Goal: Task Accomplishment & Management: Manage account settings

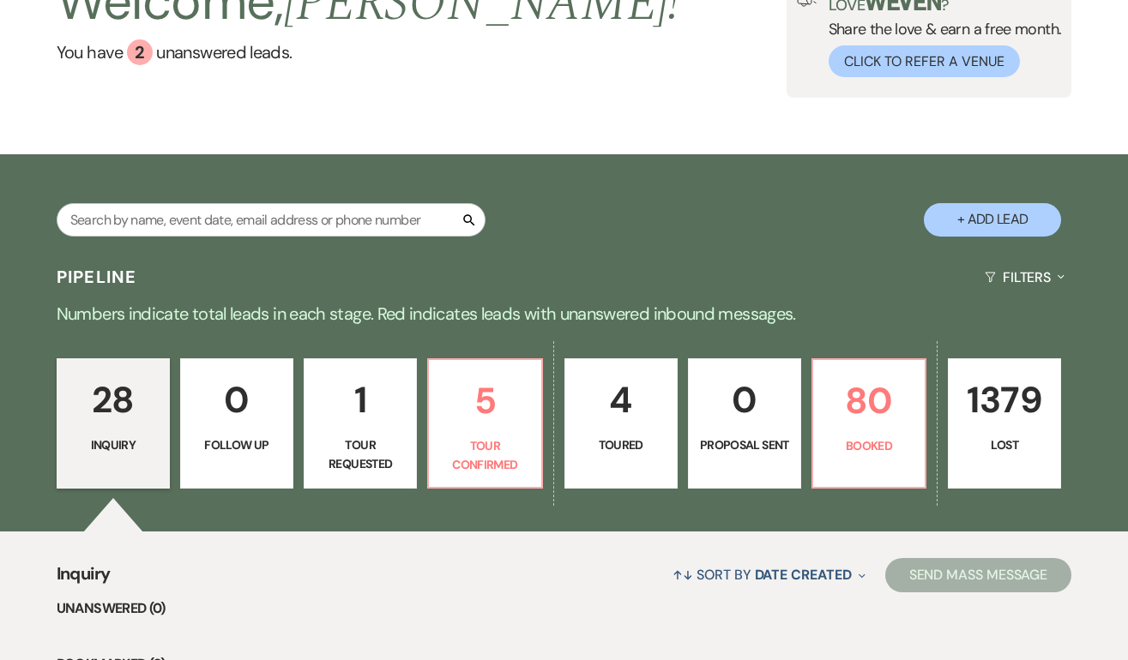
scroll to position [136, 0]
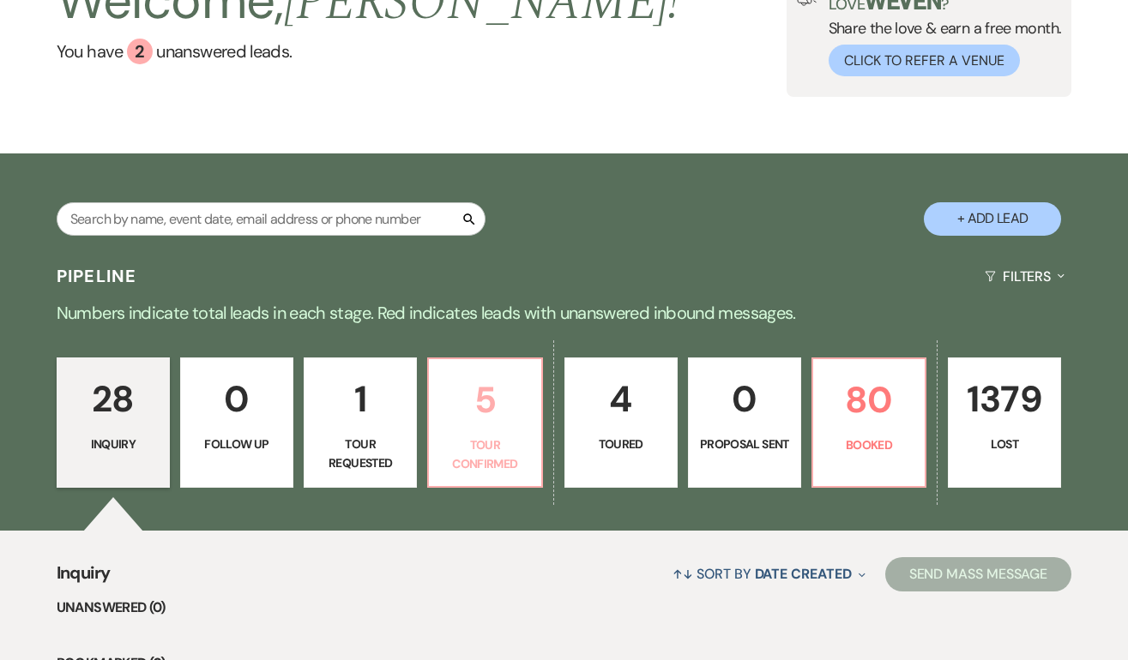
click at [490, 398] on p "5" at bounding box center [484, 399] width 91 height 57
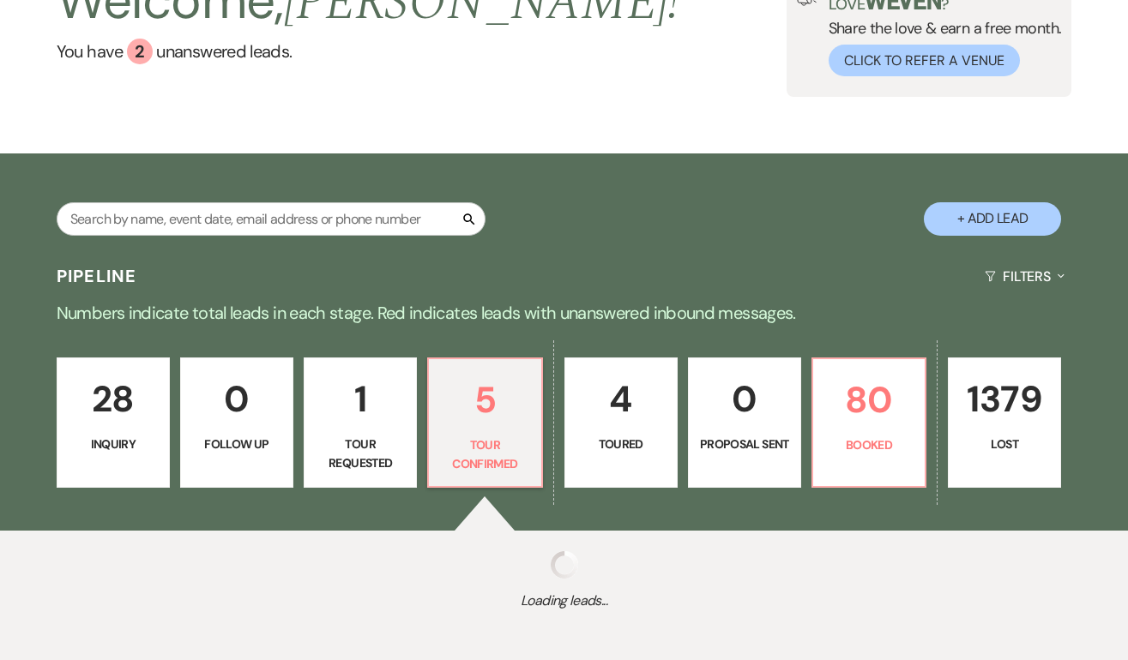
select select "4"
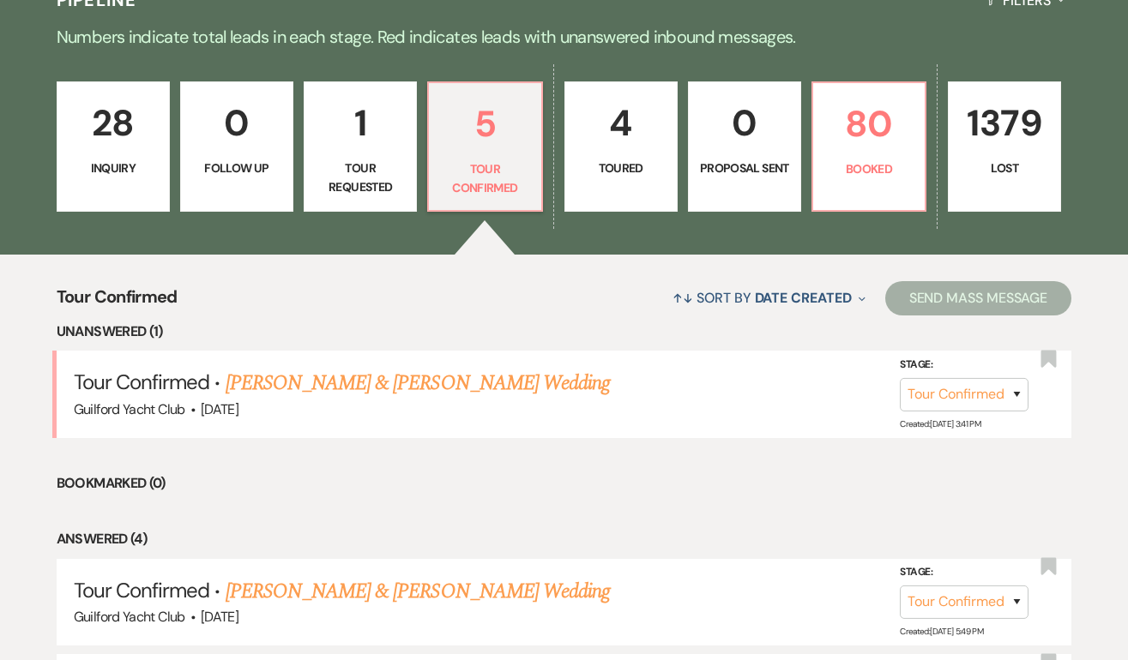
scroll to position [421, 0]
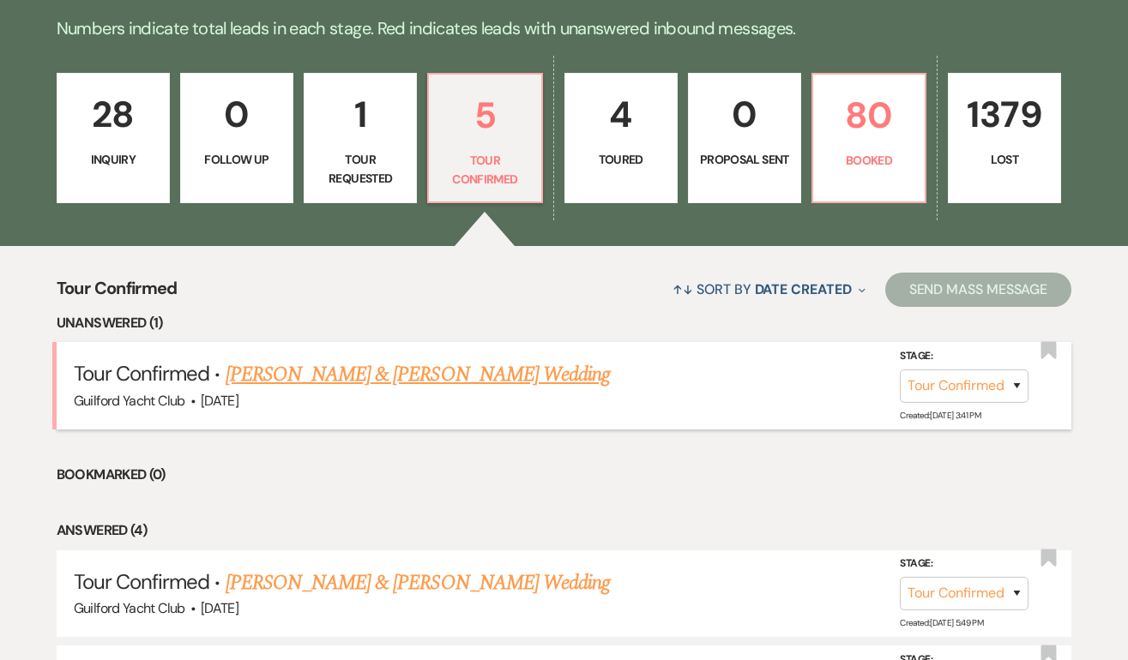
click at [394, 379] on link "[PERSON_NAME] & [PERSON_NAME] Wedding" at bounding box center [418, 374] width 384 height 31
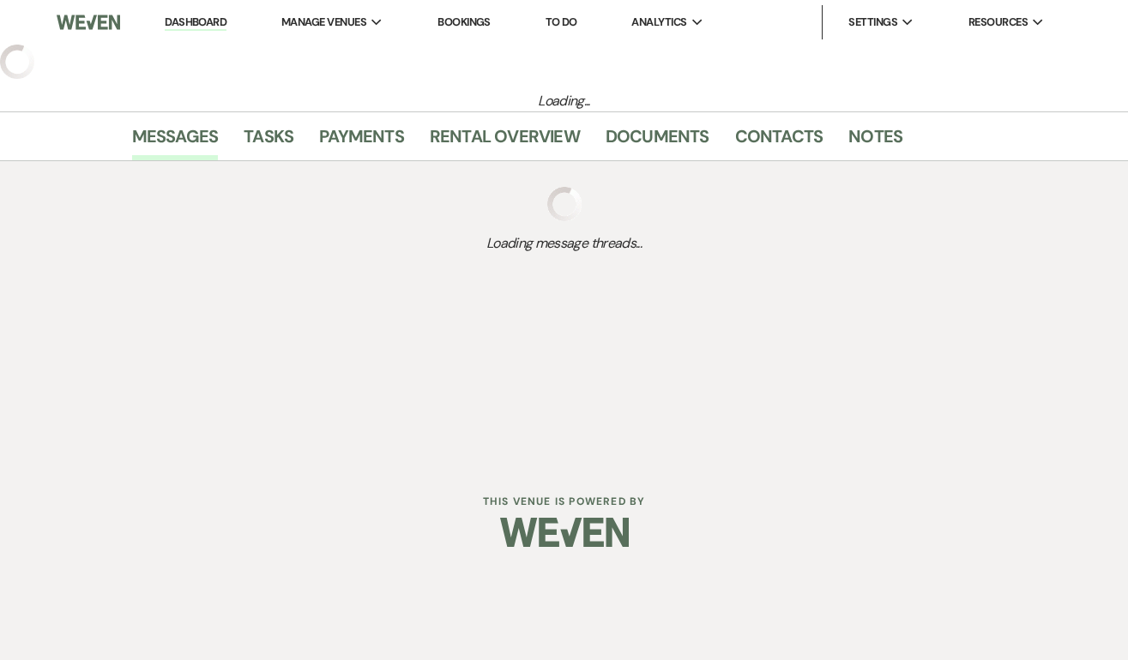
select select "4"
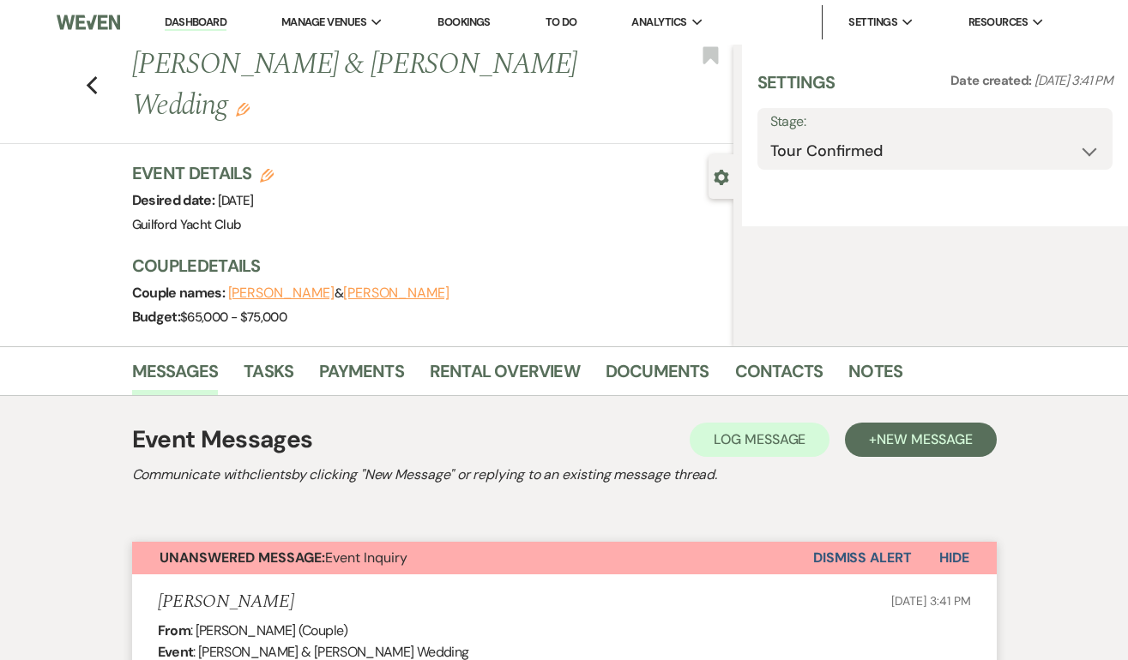
select select "5"
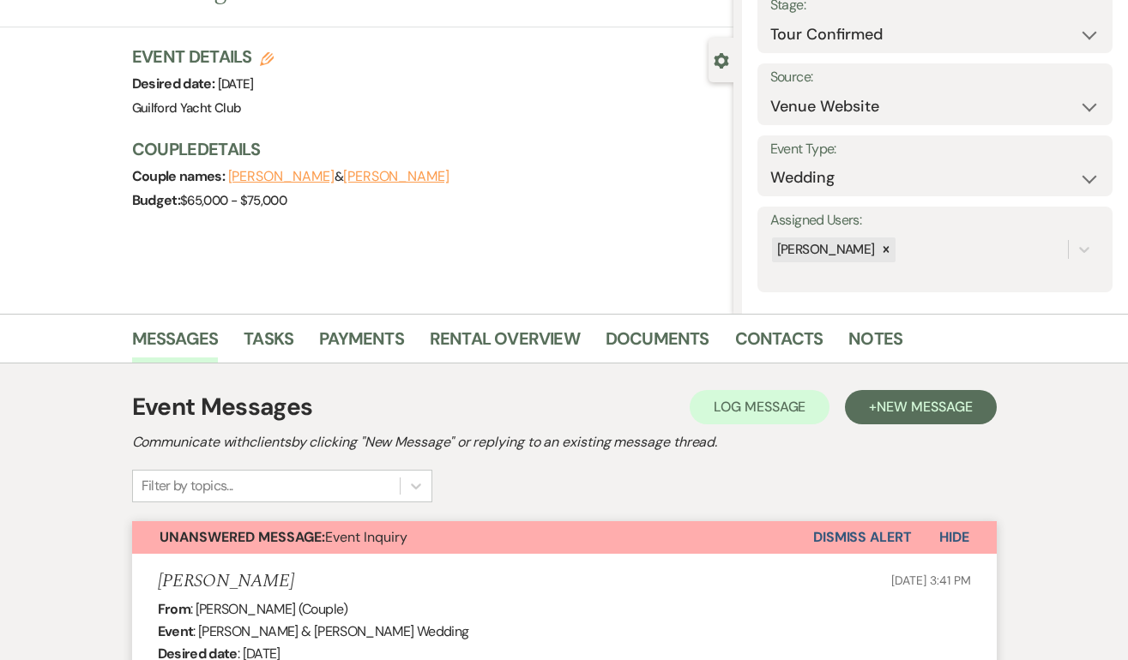
scroll to position [119, 0]
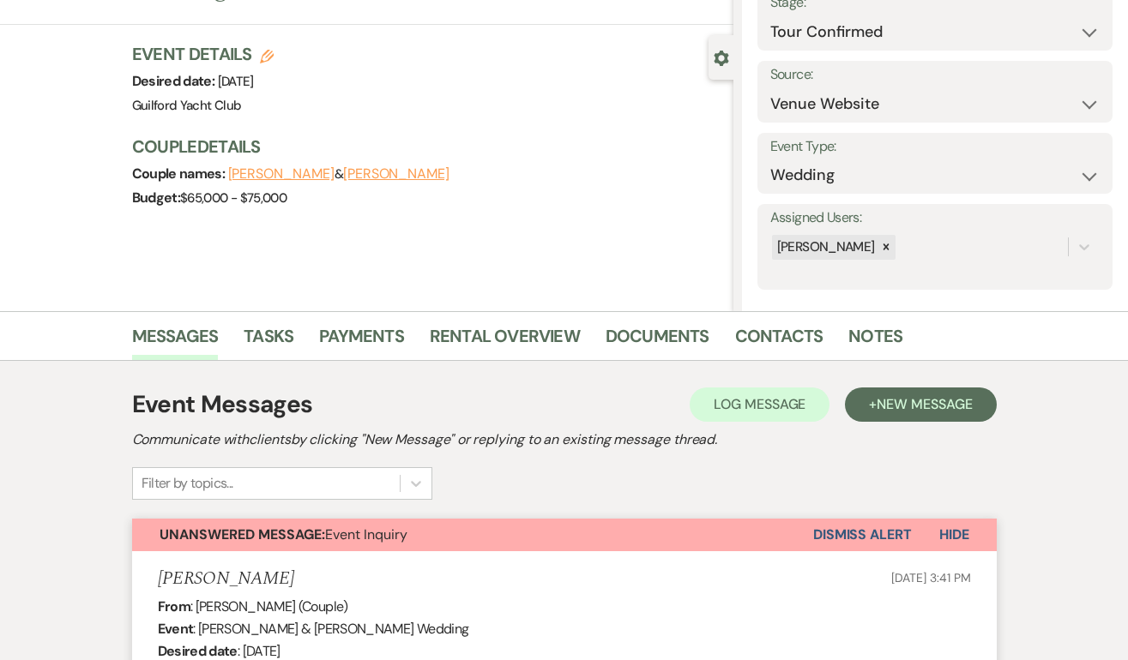
click at [837, 536] on button "Dismiss Alert" at bounding box center [862, 535] width 99 height 33
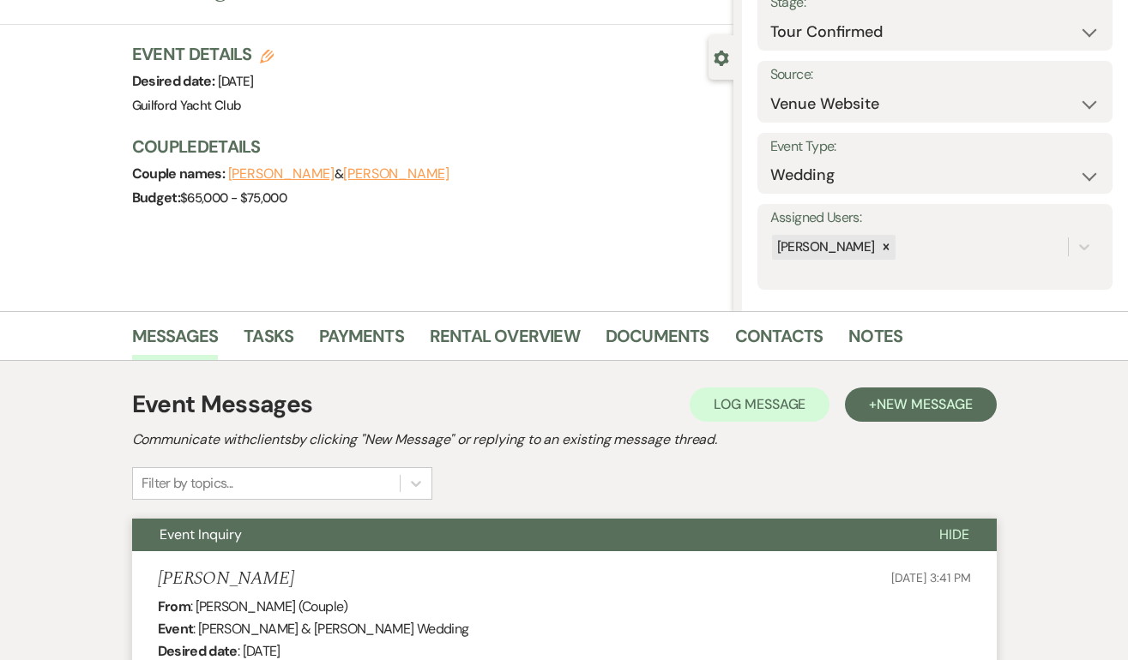
scroll to position [0, 0]
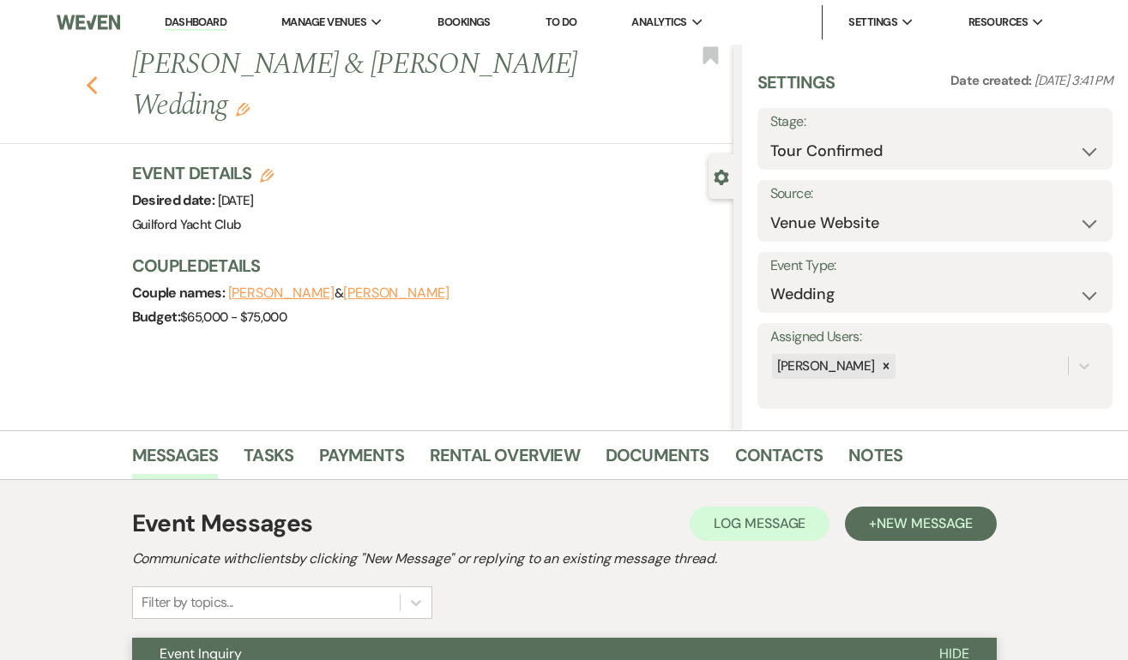
click at [89, 75] on icon "Previous" at bounding box center [92, 85] width 13 height 21
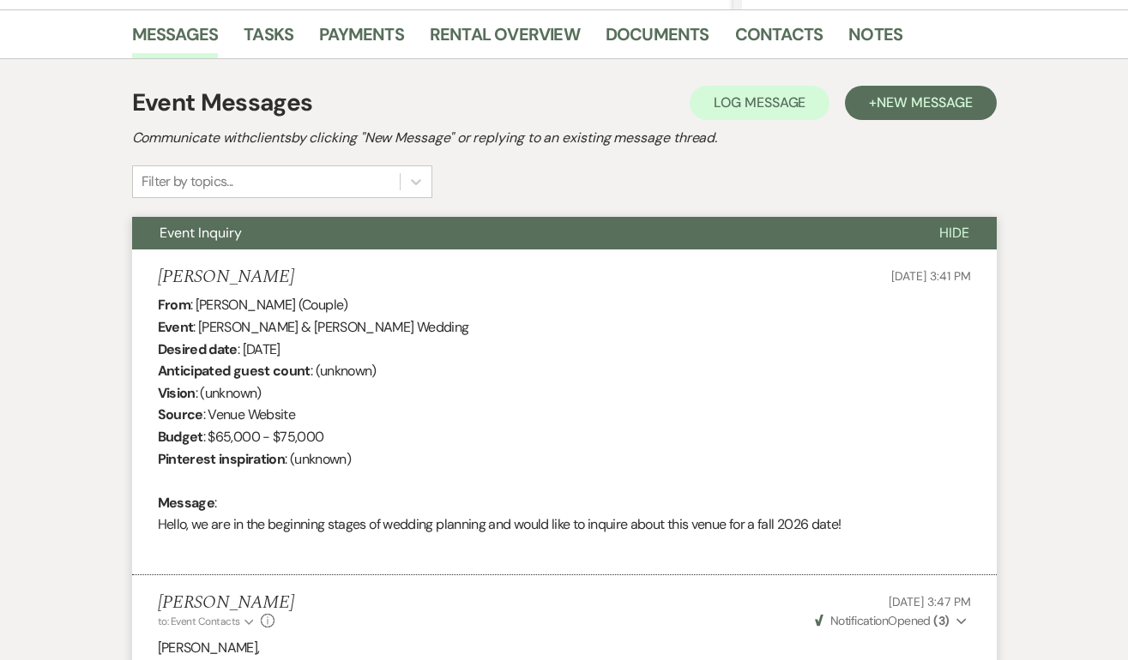
select select "4"
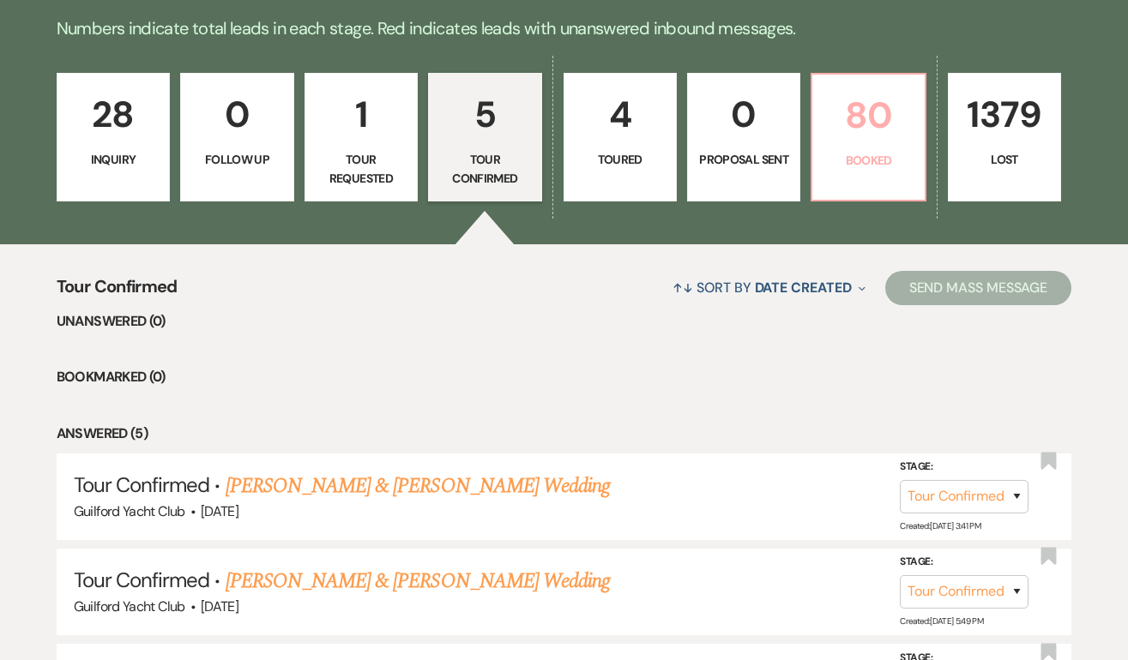
click at [879, 123] on p "80" at bounding box center [867, 115] width 91 height 57
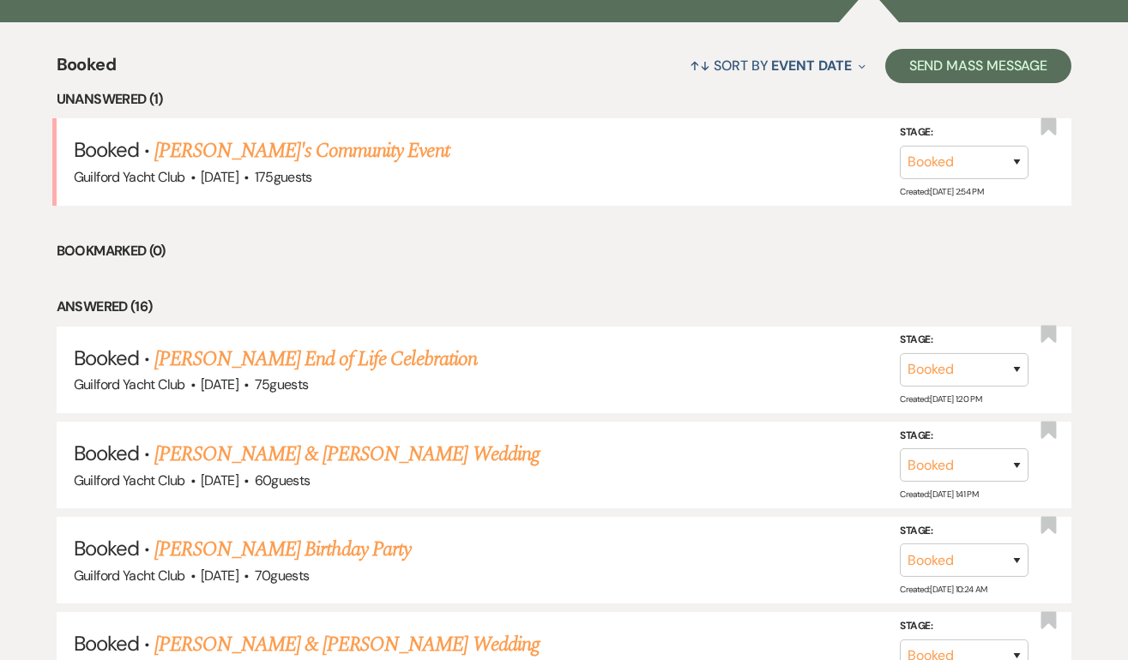
scroll to position [425, 0]
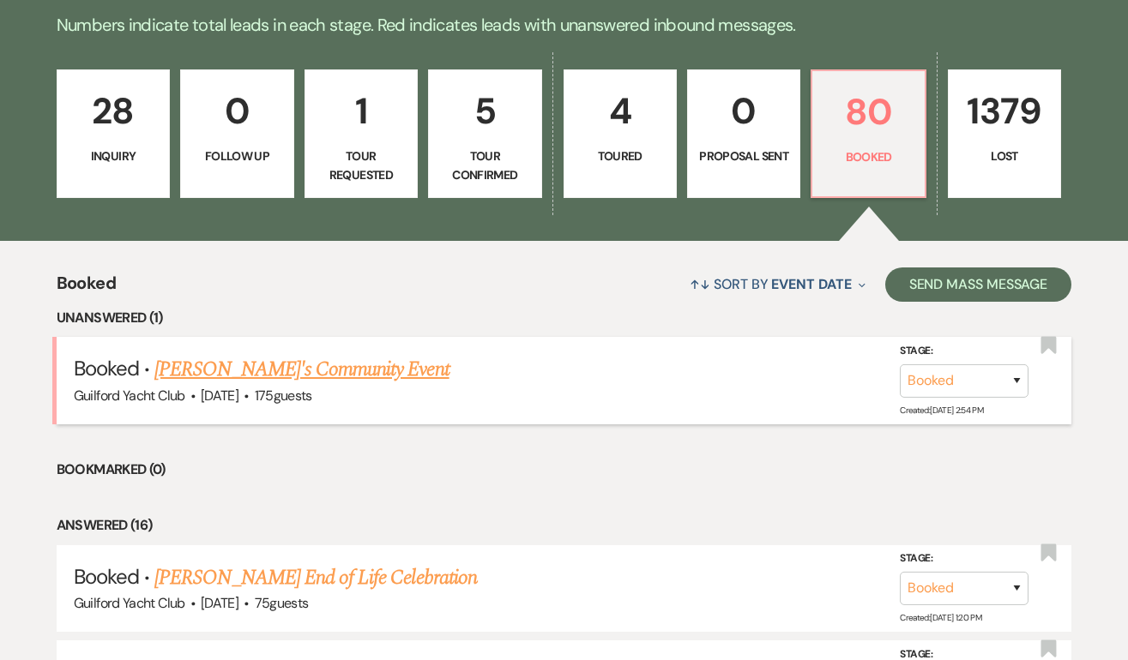
click at [305, 370] on link "[PERSON_NAME]'s Community Event" at bounding box center [301, 369] width 294 height 31
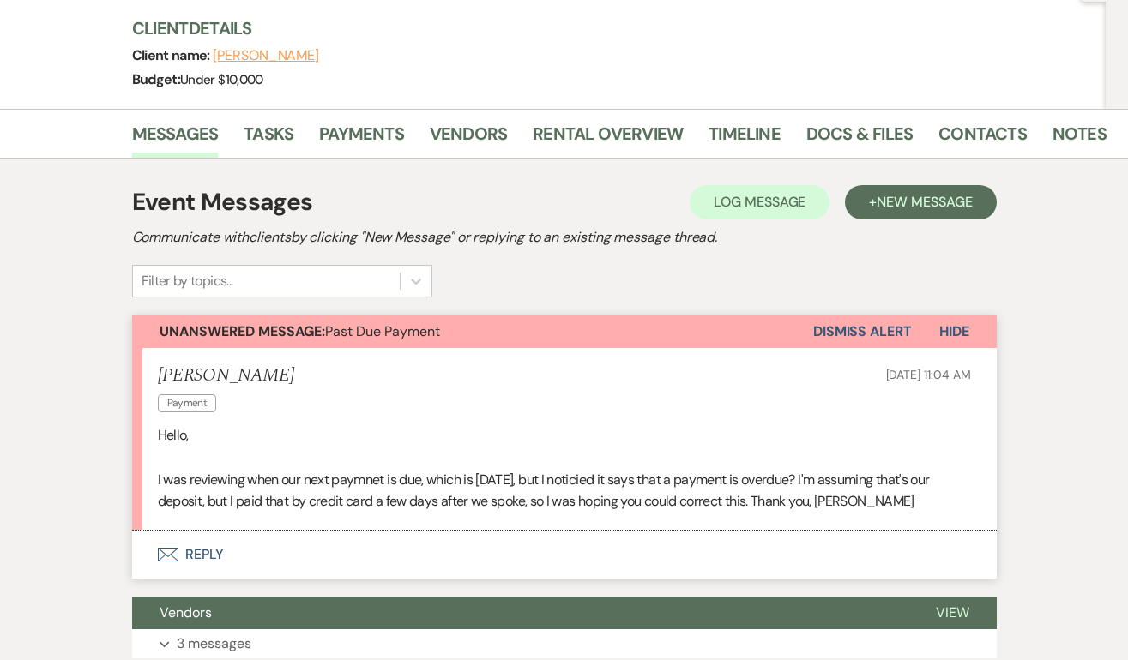
scroll to position [57, 0]
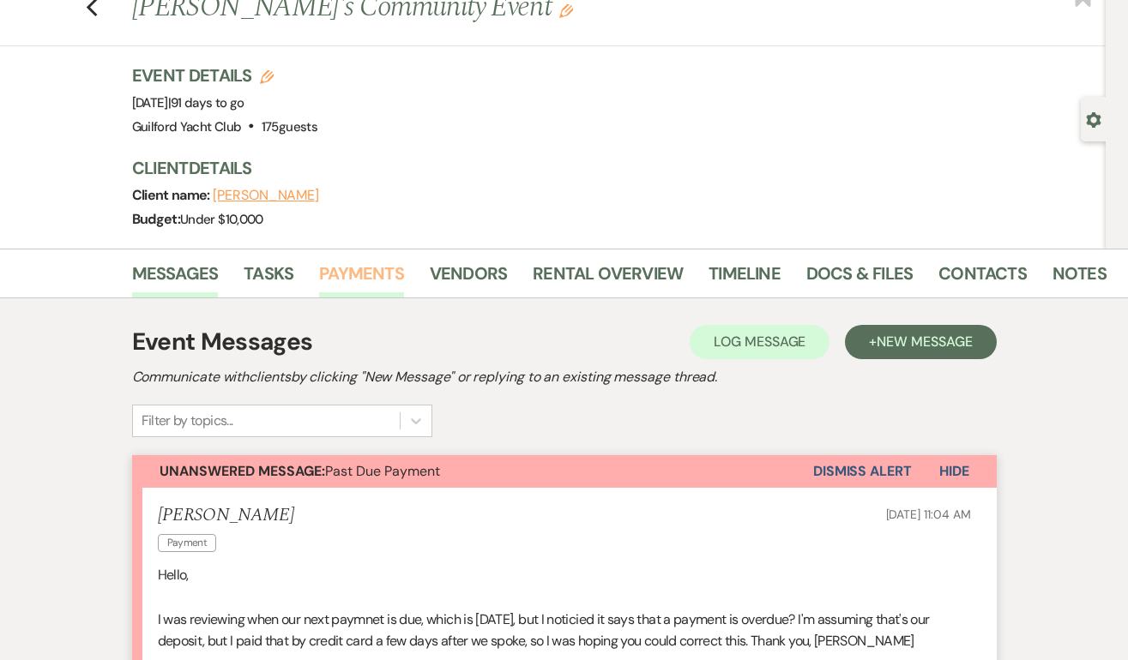
click at [356, 261] on link "Payments" at bounding box center [361, 279] width 85 height 38
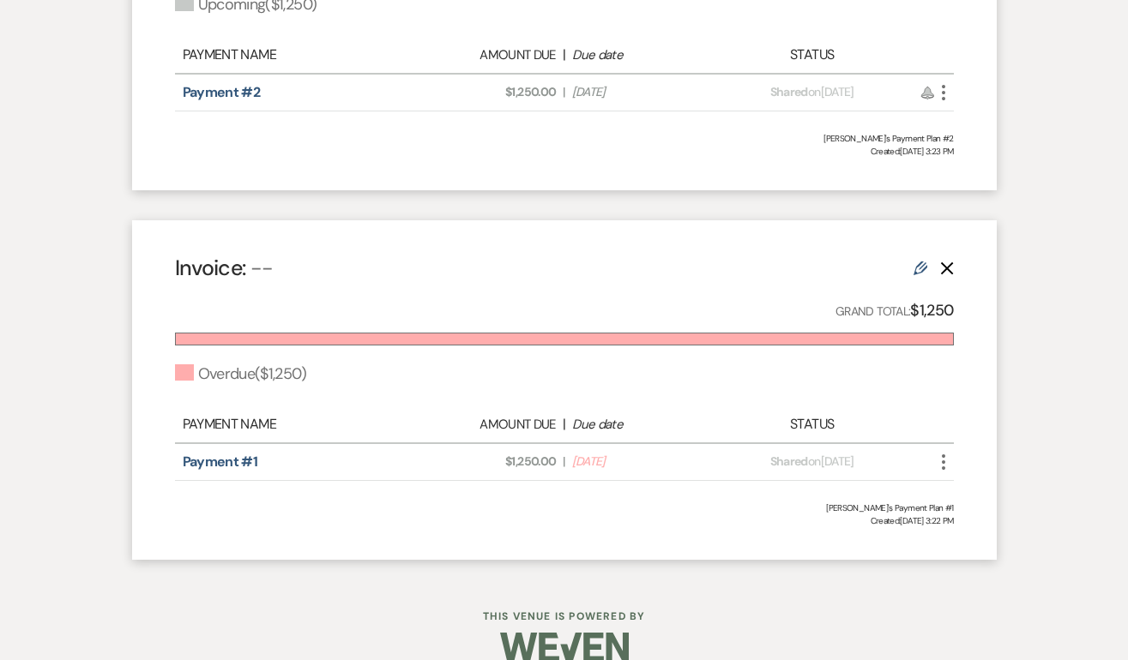
scroll to position [701, 0]
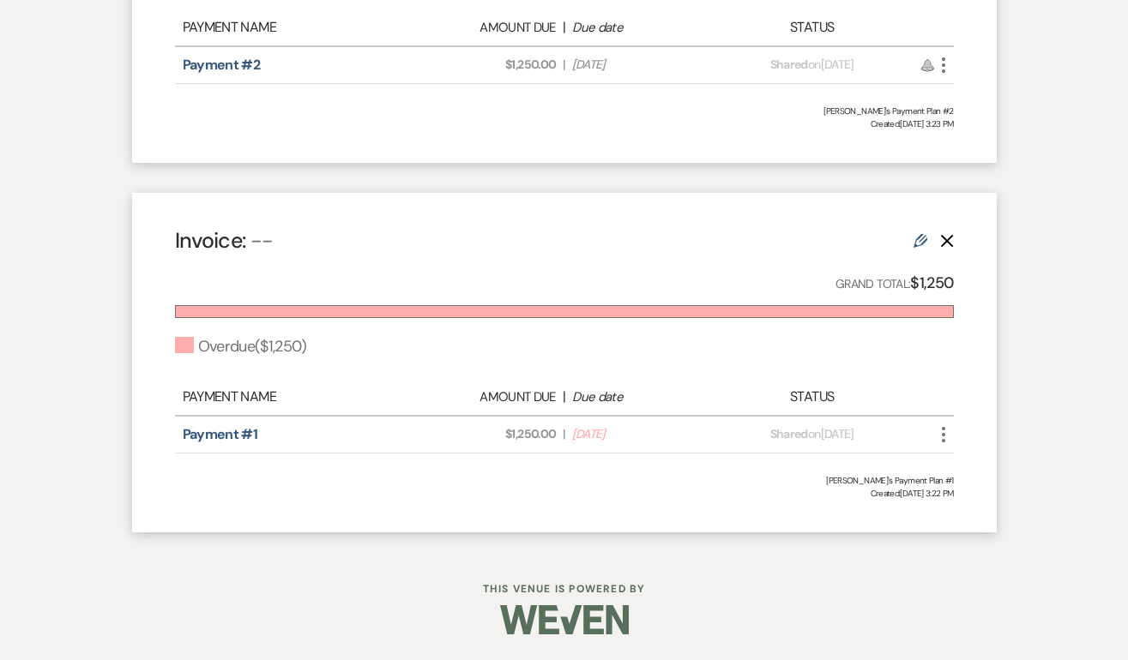
click at [942, 437] on icon "More" at bounding box center [943, 435] width 21 height 21
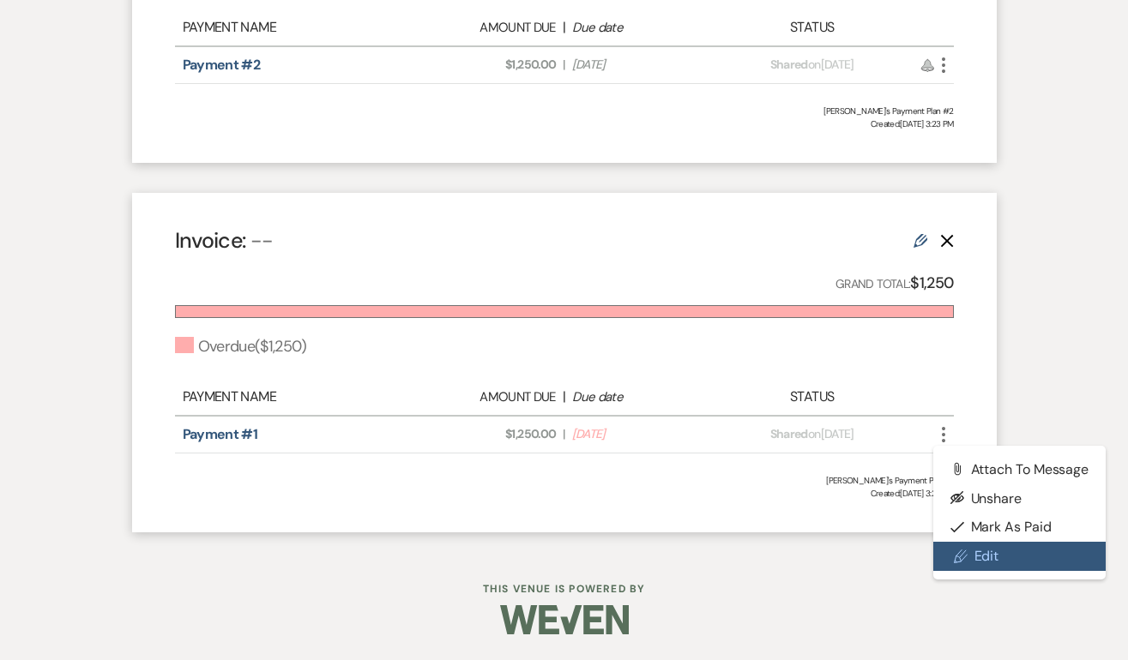
click at [972, 549] on link "Pencil Edit" at bounding box center [1019, 556] width 173 height 29
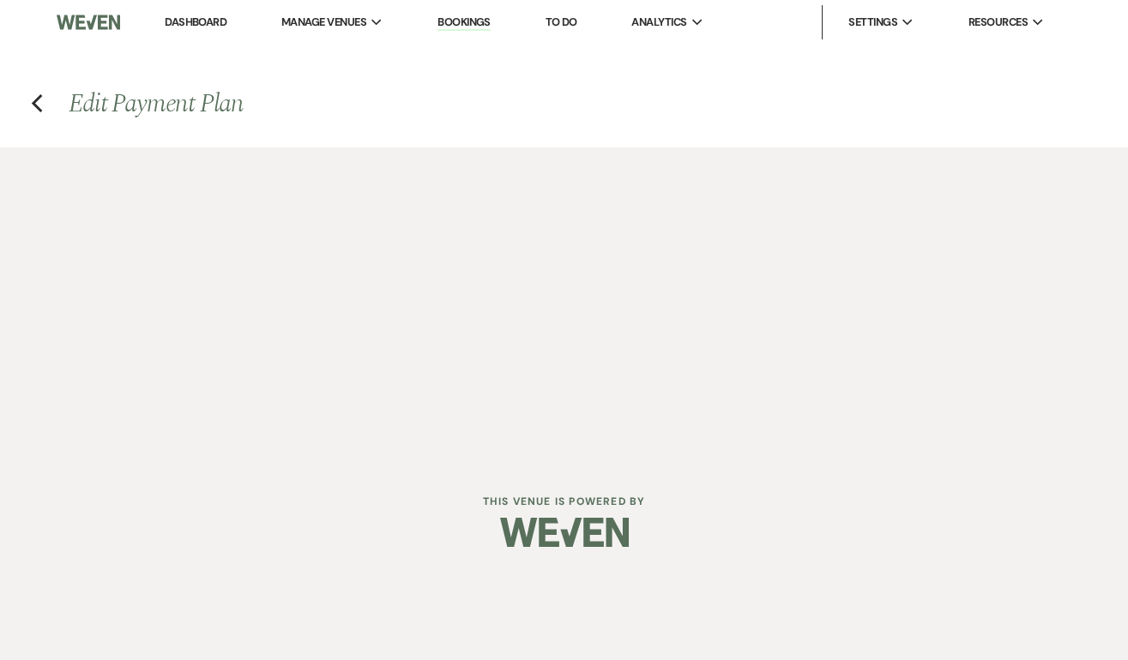
select select "2"
select select "percentage"
select select "true"
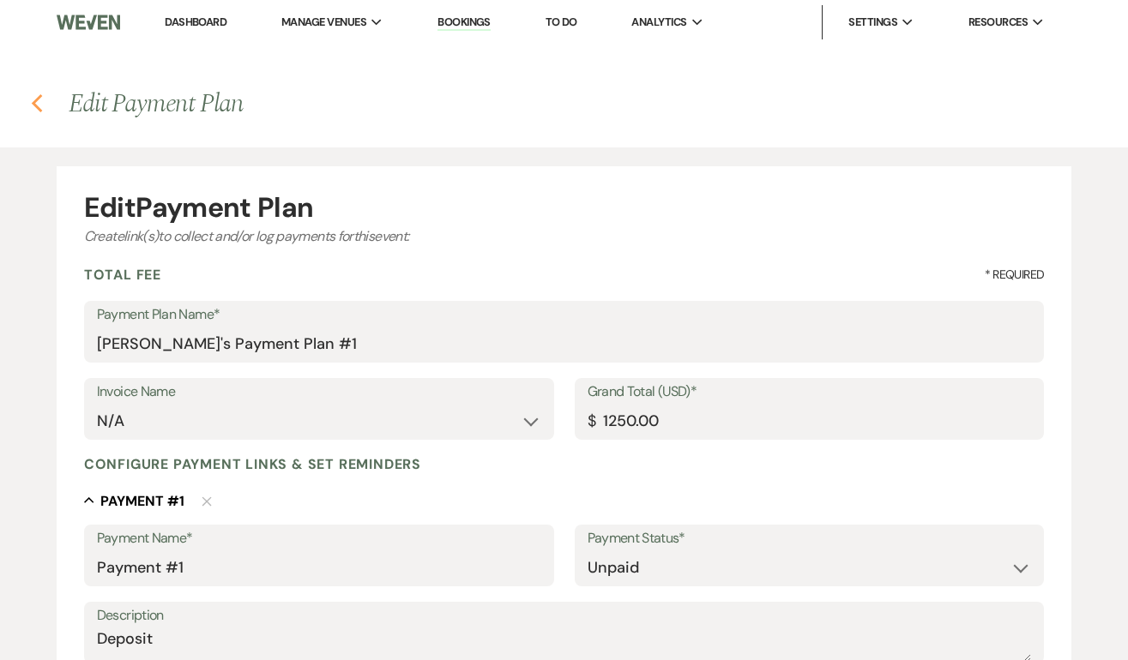
click at [38, 105] on icon "Previous" at bounding box center [37, 103] width 13 height 21
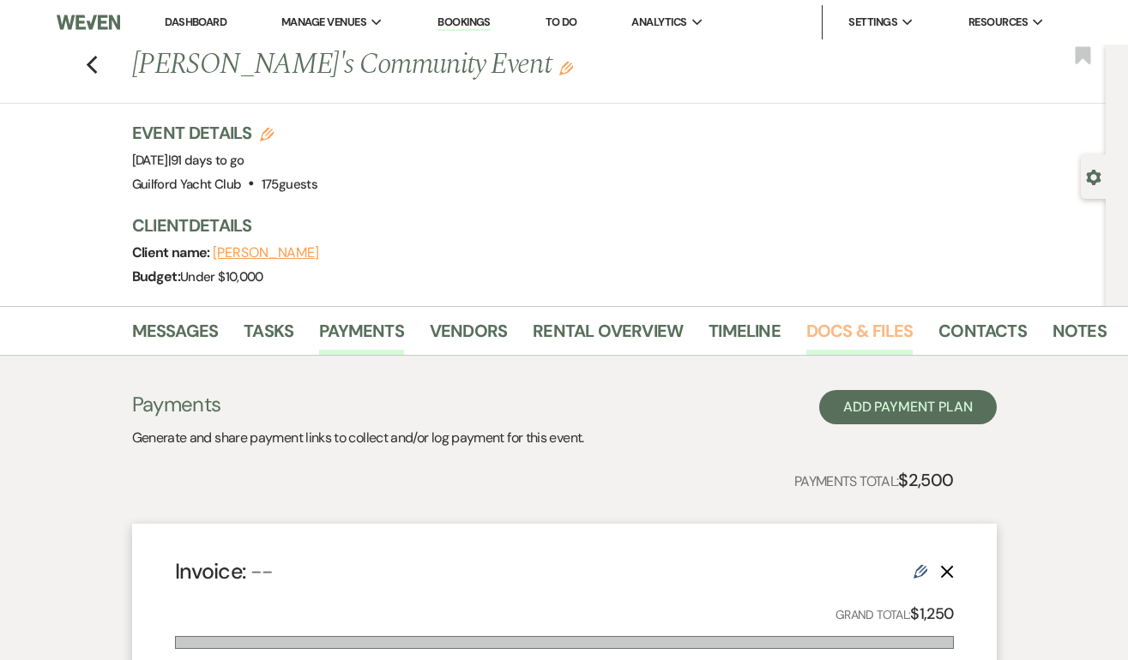
click at [837, 330] on link "Docs & Files" at bounding box center [859, 336] width 106 height 38
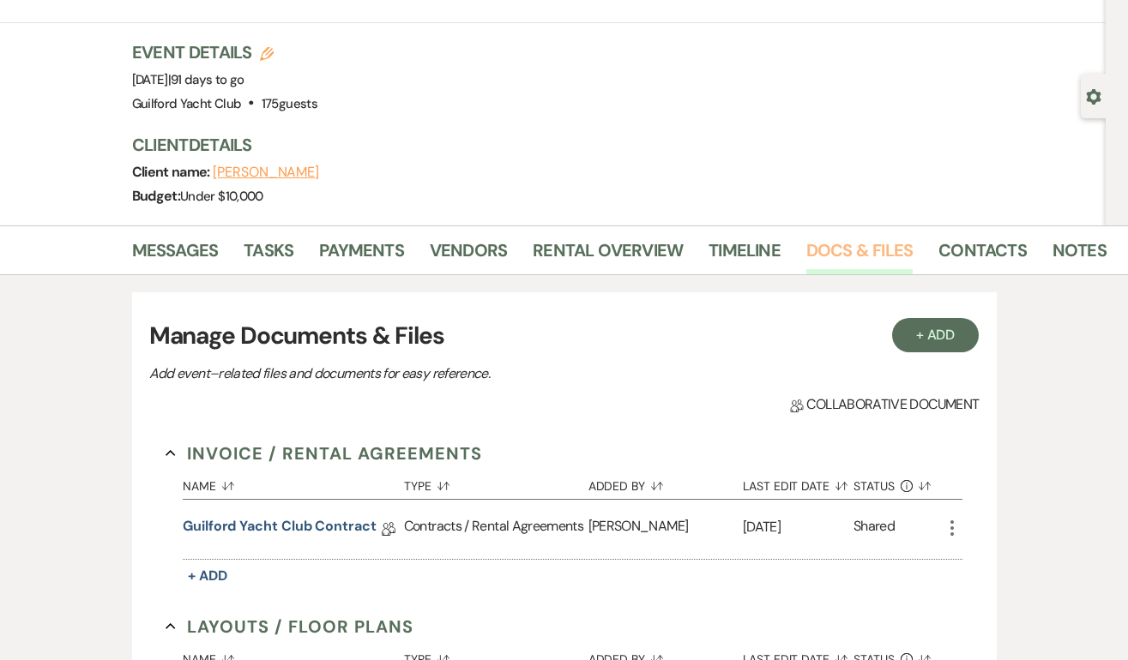
scroll to position [191, 0]
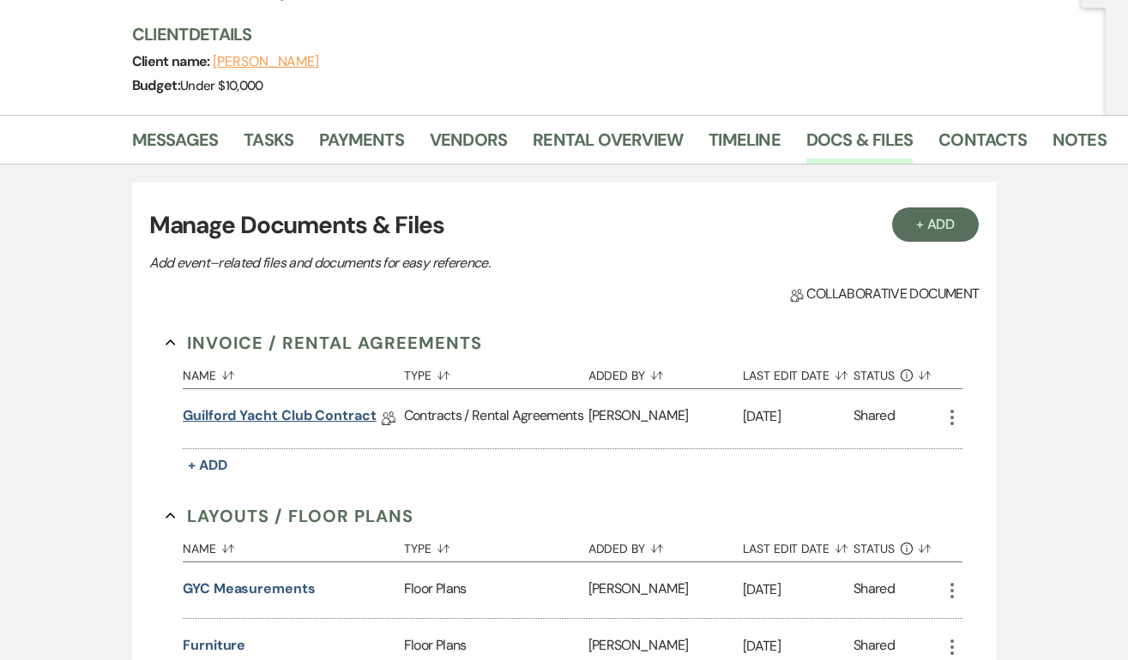
click at [339, 418] on link "Guilford Yacht Club Contract" at bounding box center [280, 419] width 194 height 27
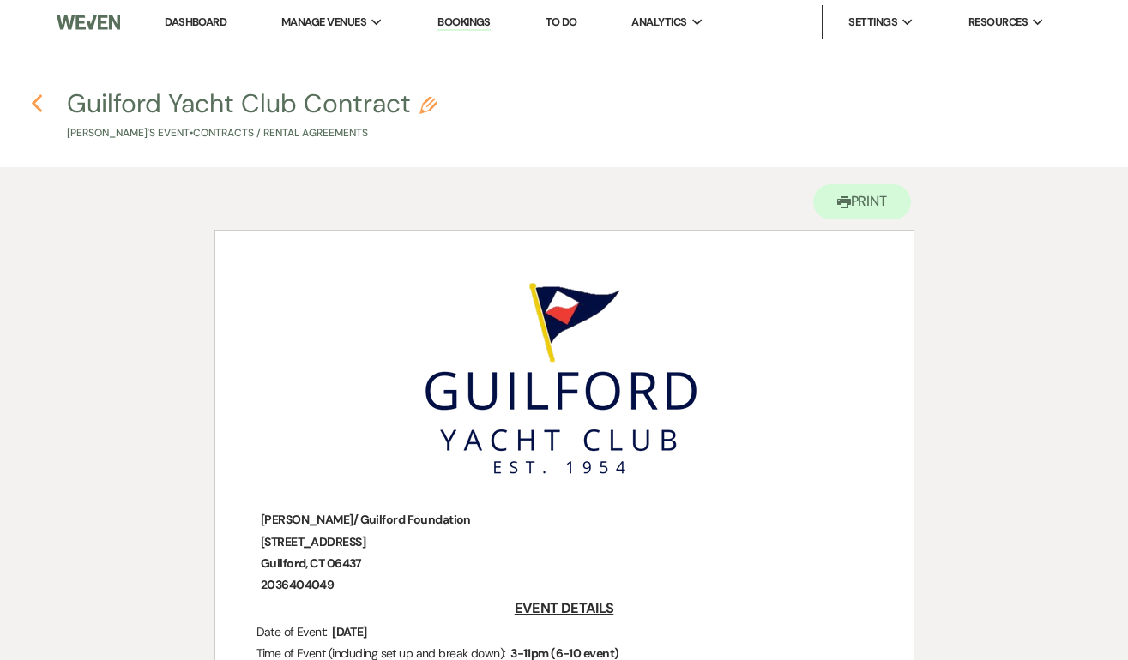
click at [37, 100] on use "button" at bounding box center [37, 103] width 11 height 19
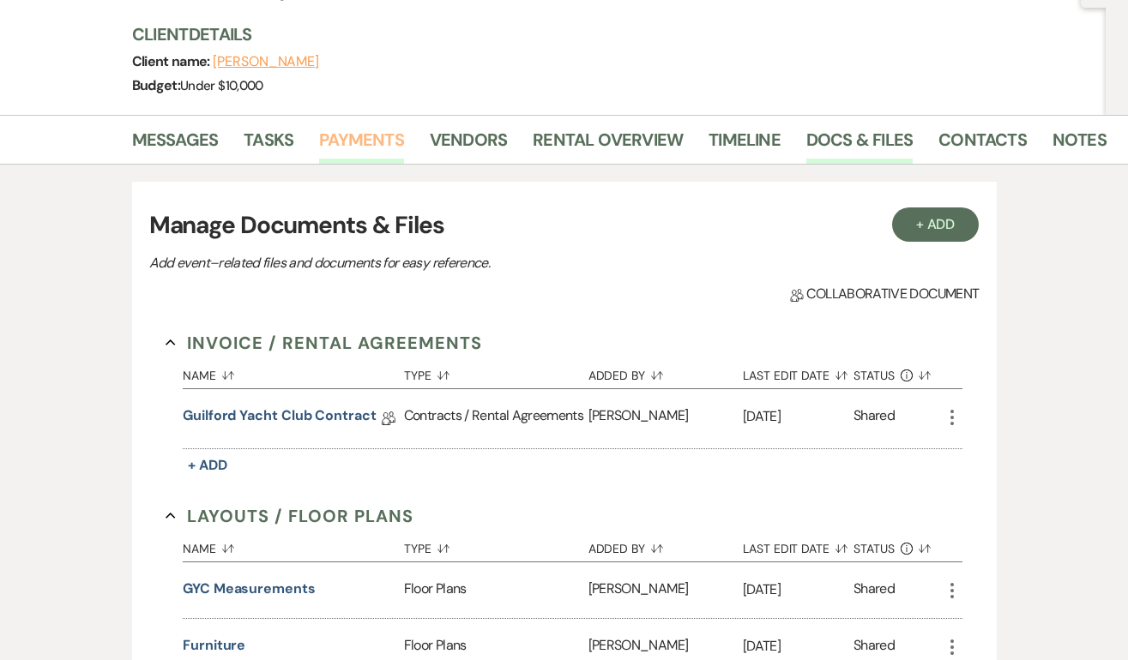
click at [376, 142] on link "Payments" at bounding box center [361, 145] width 85 height 38
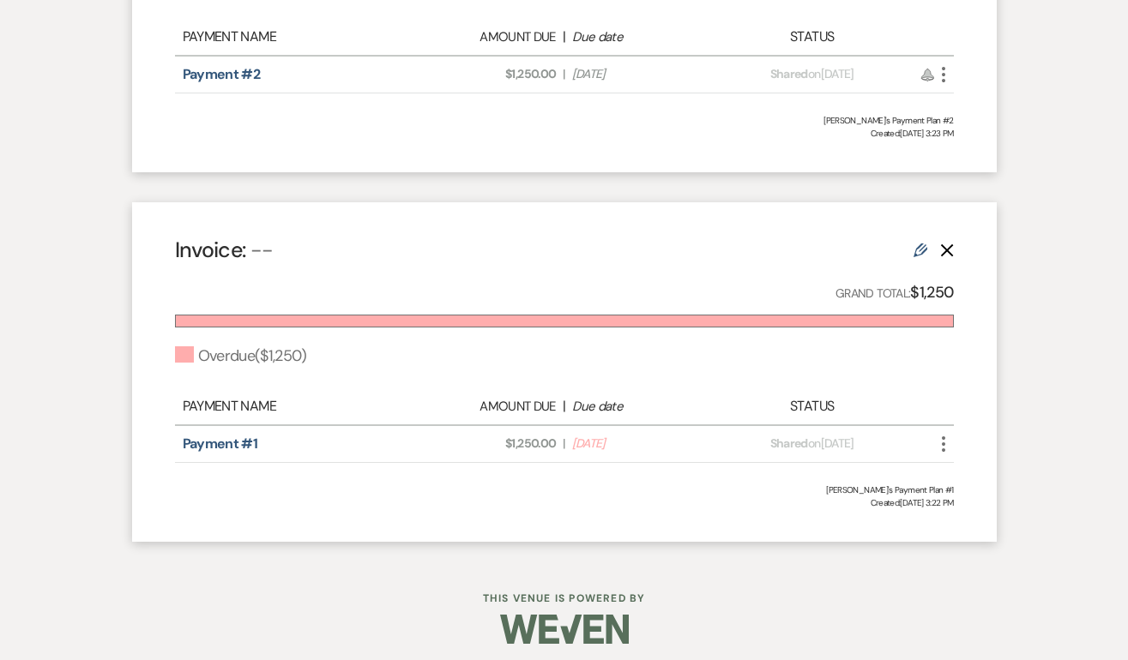
scroll to position [692, 0]
click at [945, 443] on icon "More" at bounding box center [943, 443] width 21 height 21
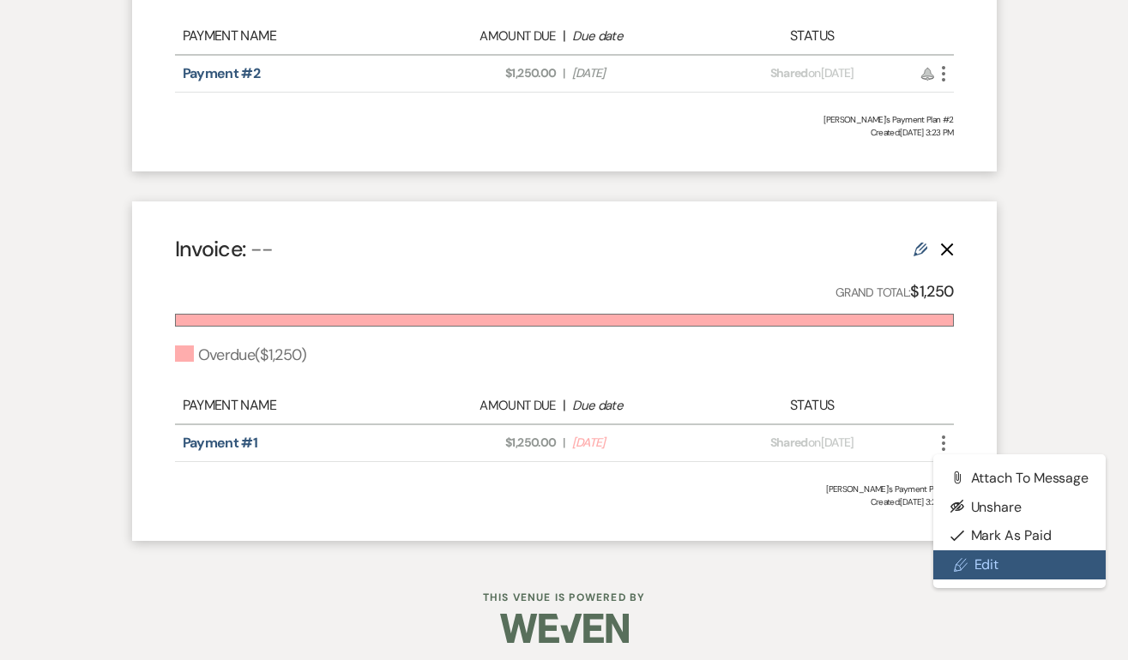
click at [972, 553] on link "Pencil Edit" at bounding box center [1019, 565] width 173 height 29
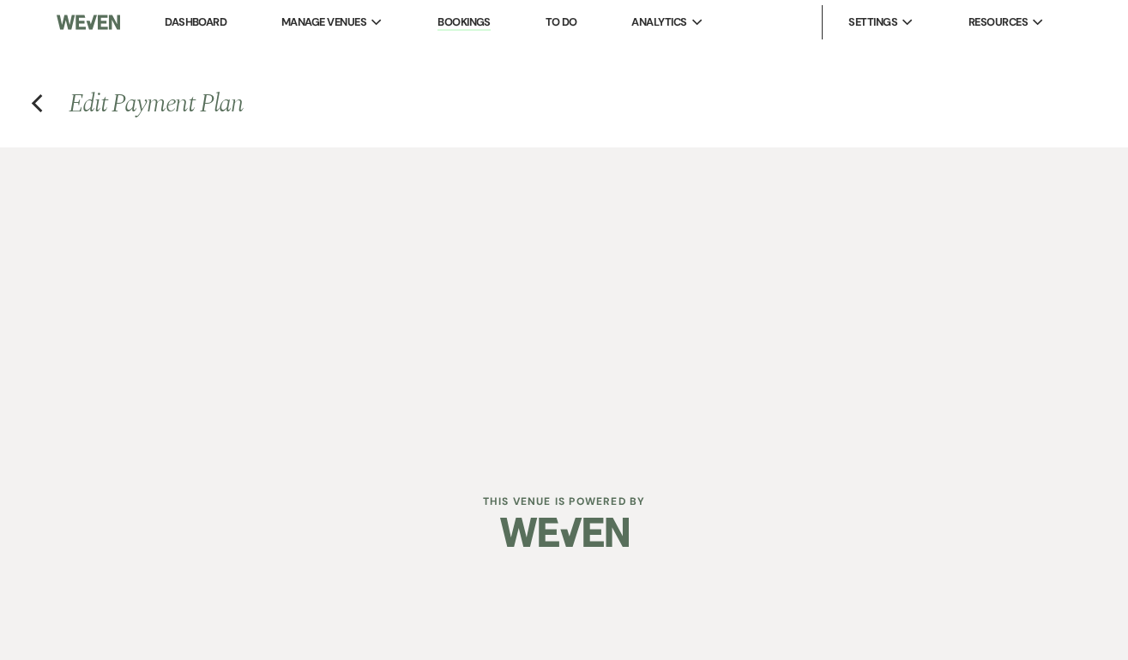
select select "2"
select select "percentage"
select select "true"
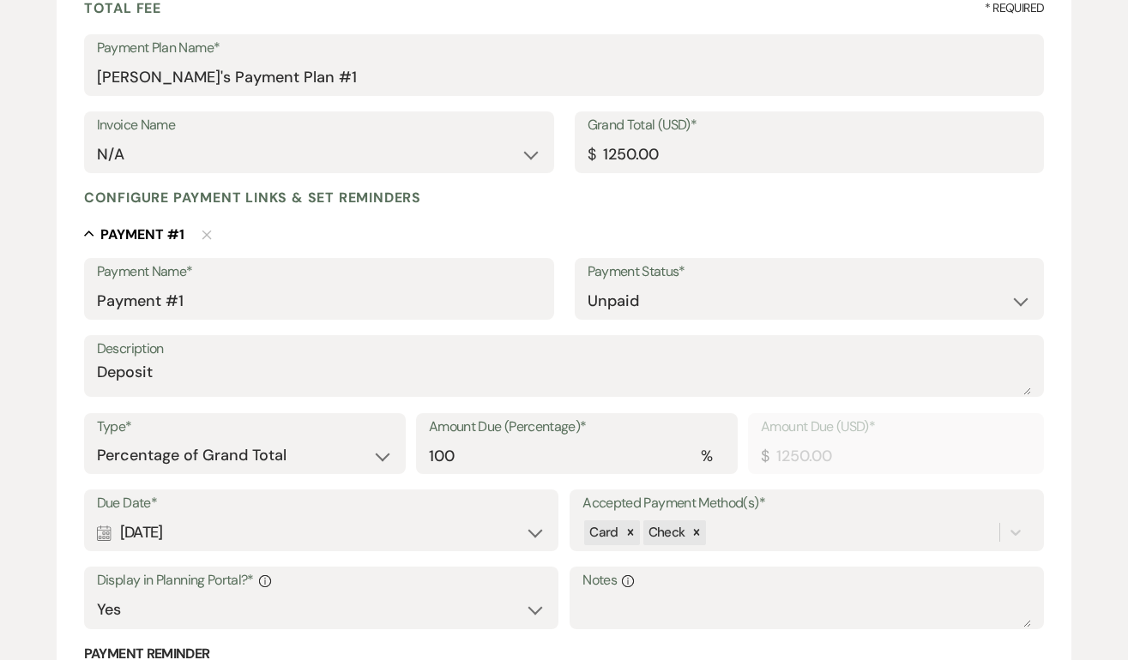
scroll to position [323, 0]
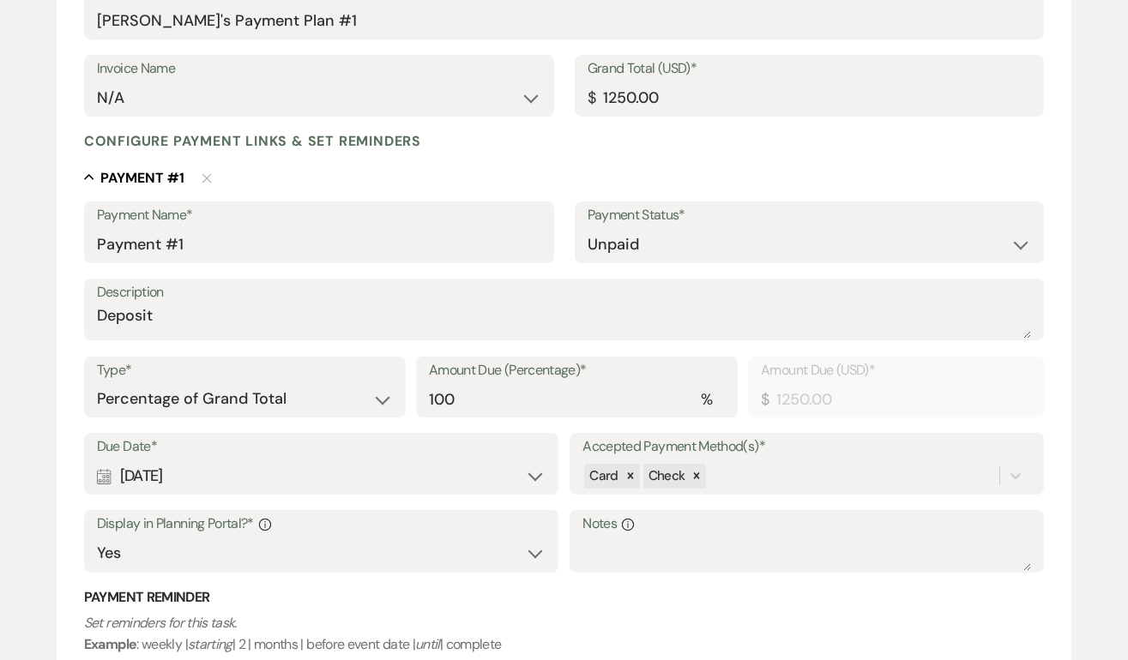
click at [435, 477] on div "Calendar [DATE] Expand" at bounding box center [321, 476] width 449 height 33
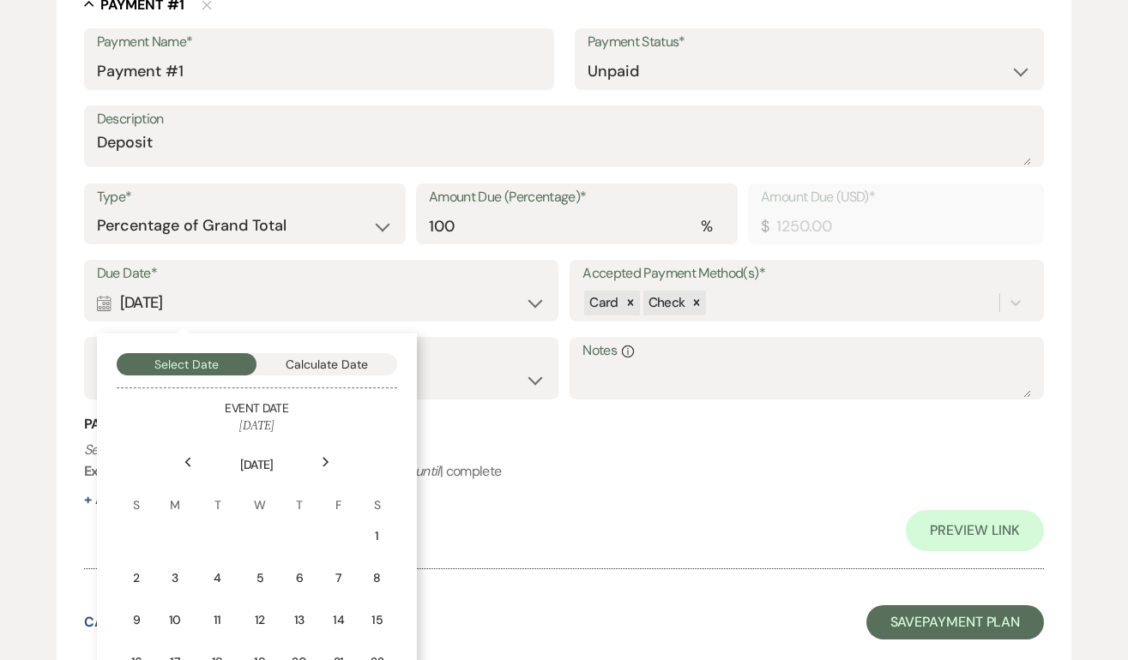
scroll to position [498, 0]
click at [327, 460] on use at bounding box center [325, 459] width 6 height 9
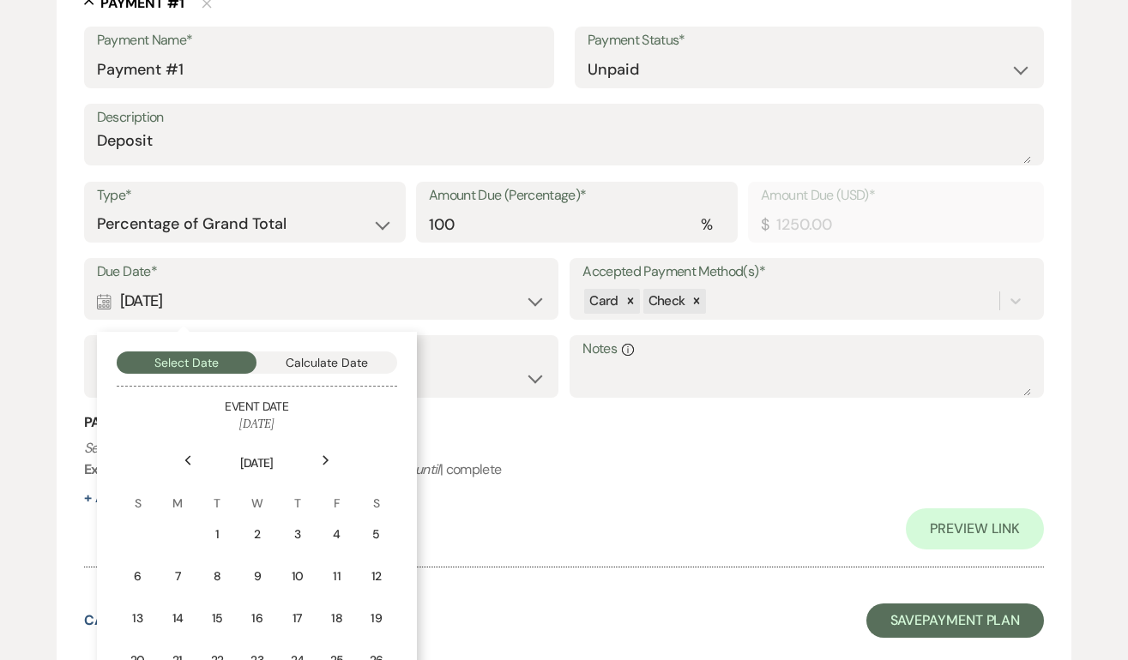
click at [327, 461] on use at bounding box center [325, 459] width 6 height 9
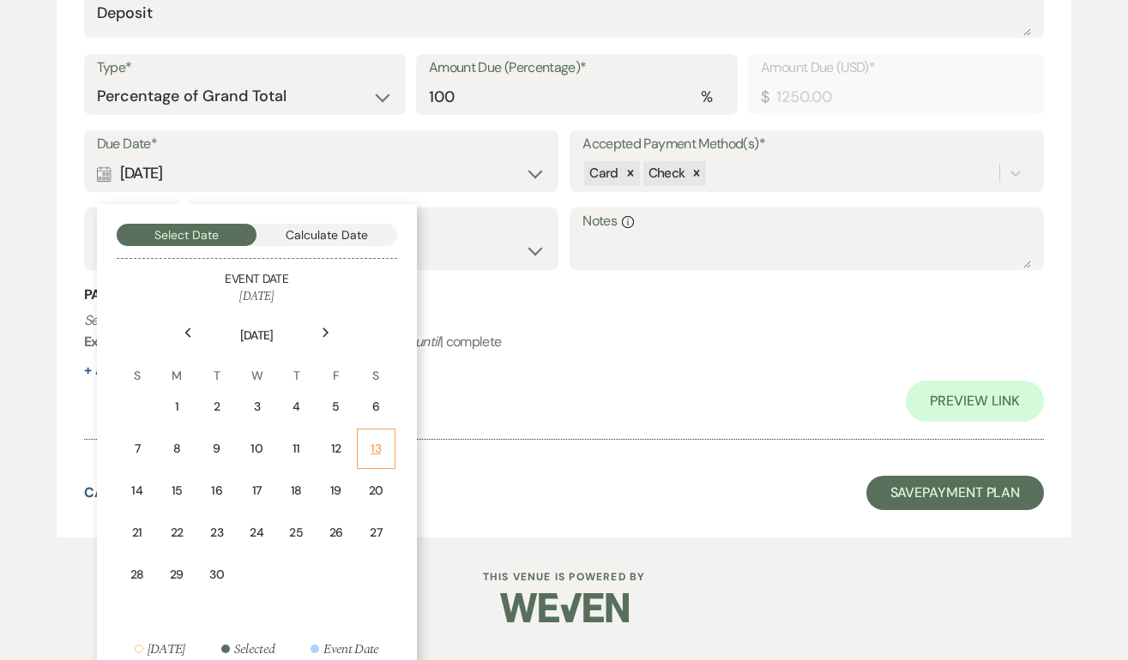
click at [379, 452] on div "13" at bounding box center [376, 449] width 16 height 18
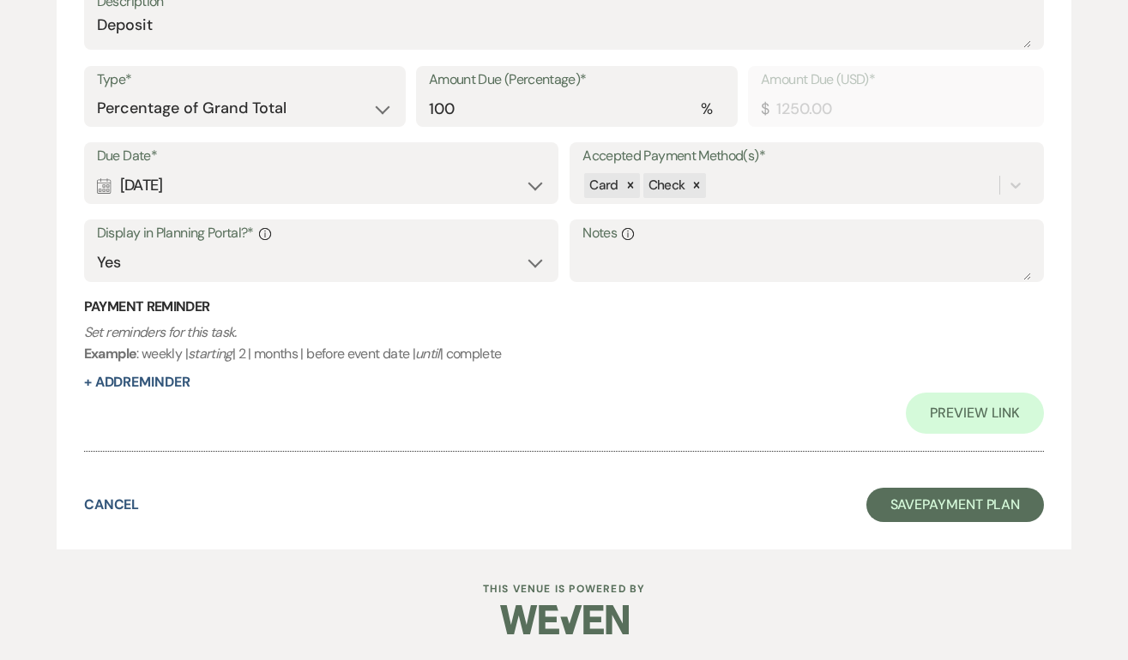
scroll to position [613, 0]
click at [880, 496] on button "Save Payment Plan" at bounding box center [955, 506] width 178 height 34
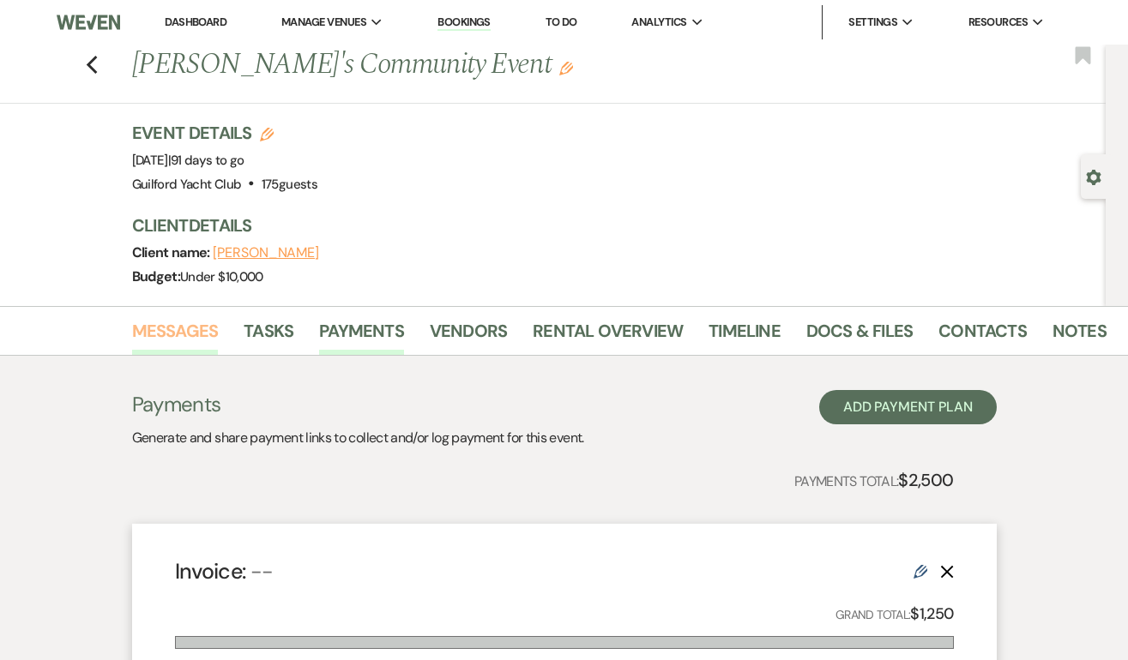
click at [190, 340] on link "Messages" at bounding box center [175, 336] width 87 height 38
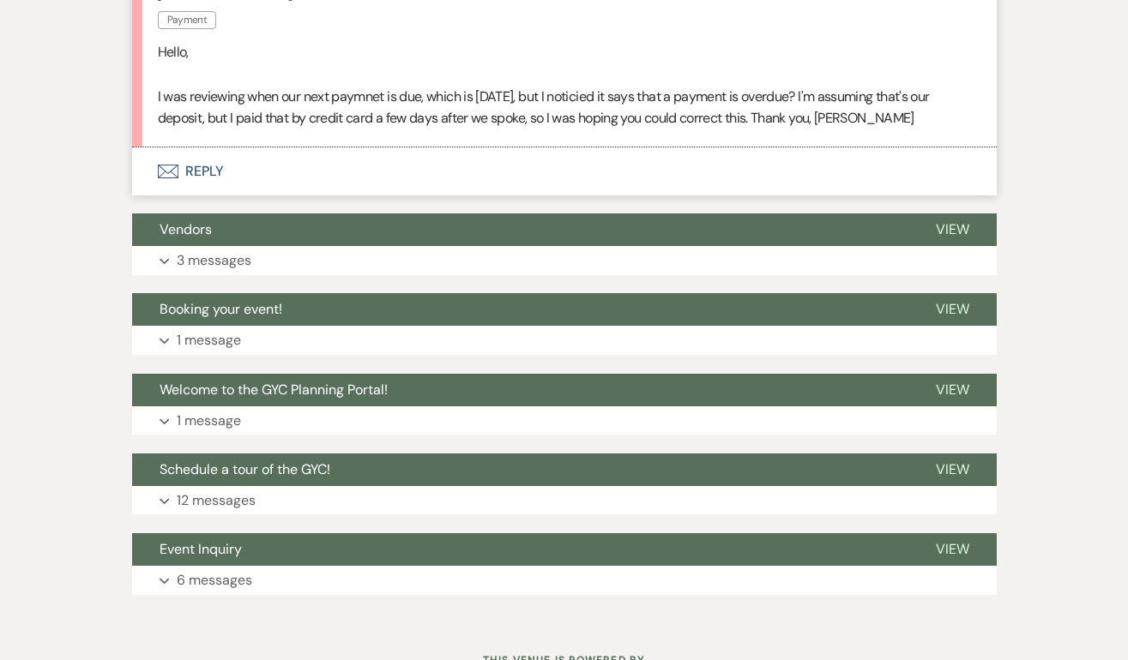
scroll to position [542, 0]
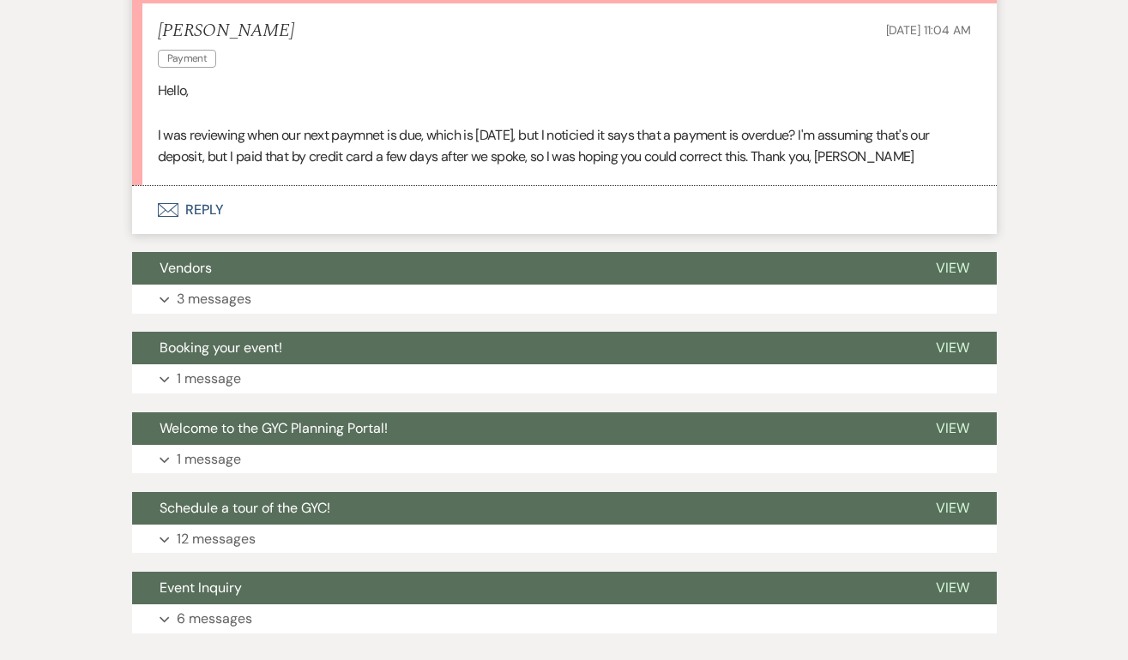
click at [210, 211] on button "Envelope Reply" at bounding box center [564, 210] width 864 height 48
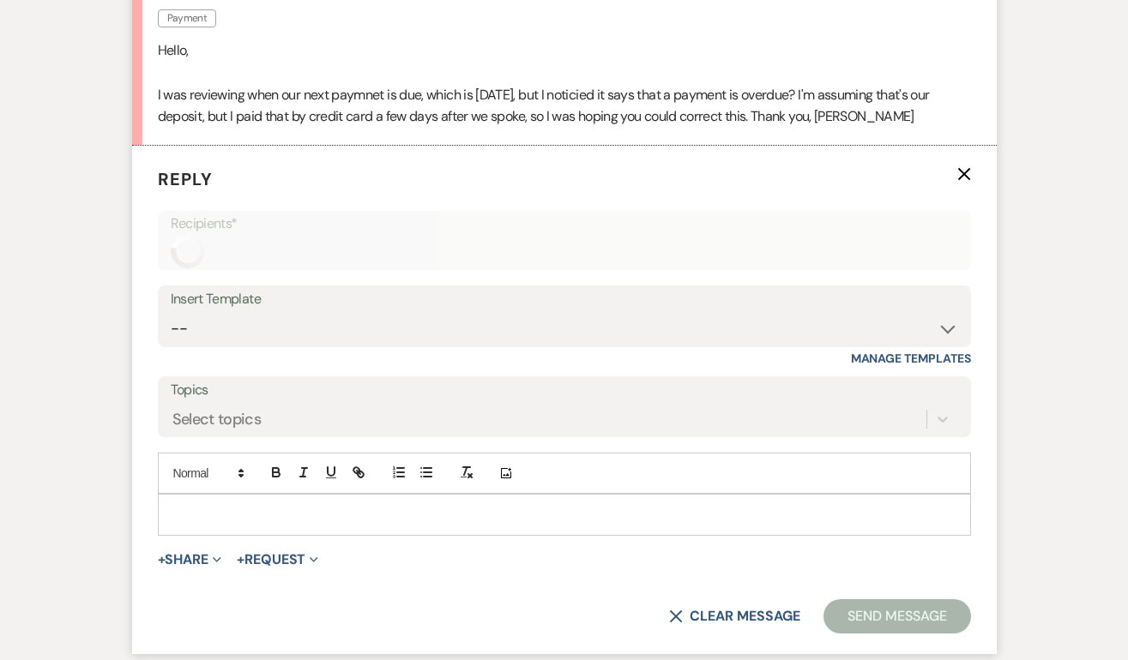
scroll to position [606, 0]
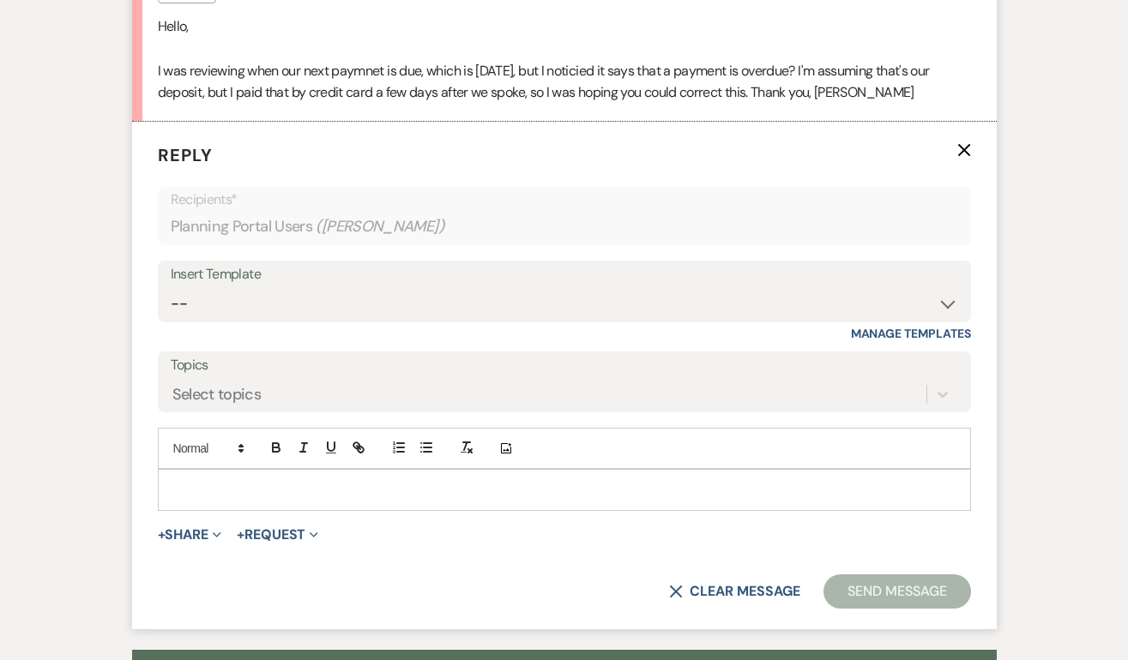
click at [197, 486] on p at bounding box center [565, 489] width 786 height 19
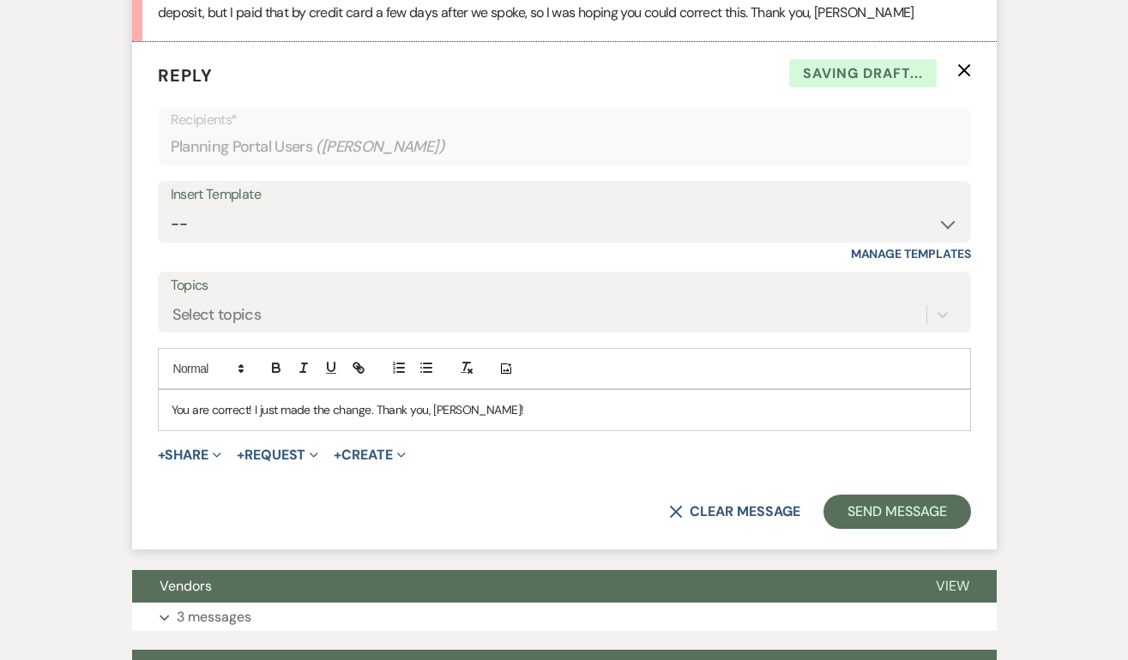
scroll to position [690, 0]
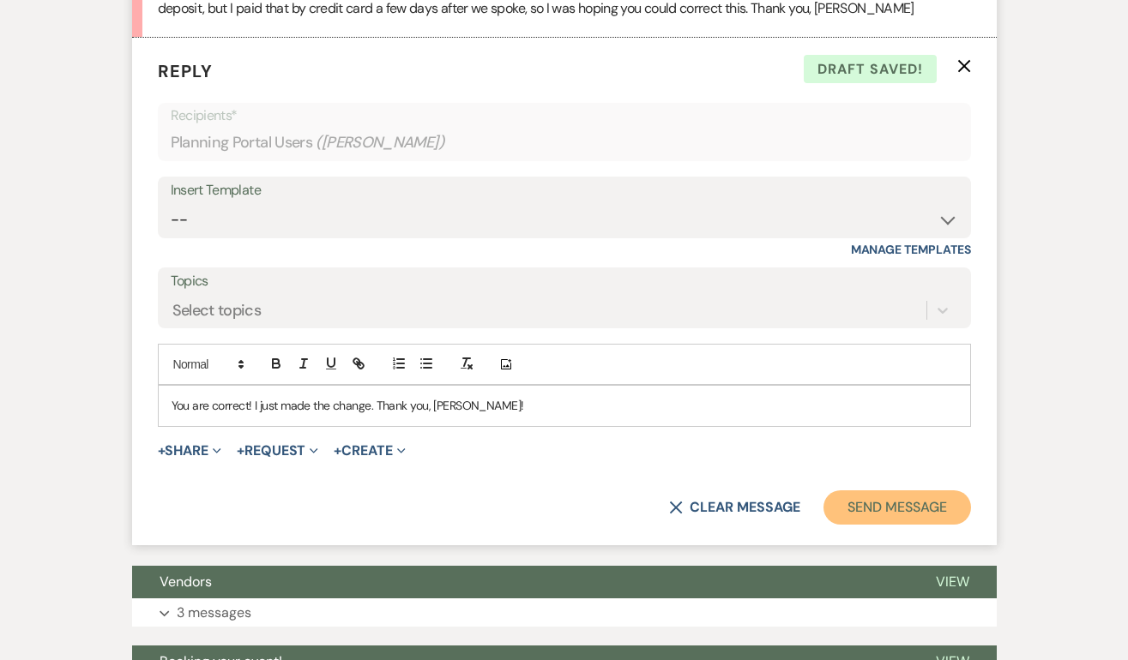
click at [882, 505] on button "Send Message" at bounding box center [896, 508] width 147 height 34
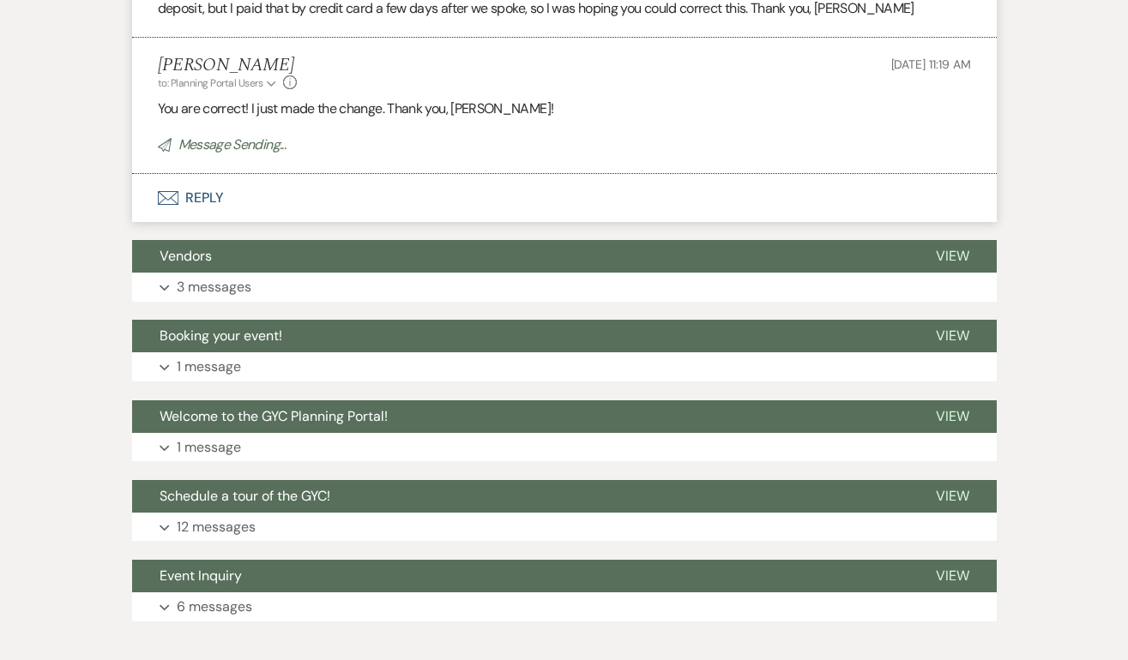
scroll to position [0, 0]
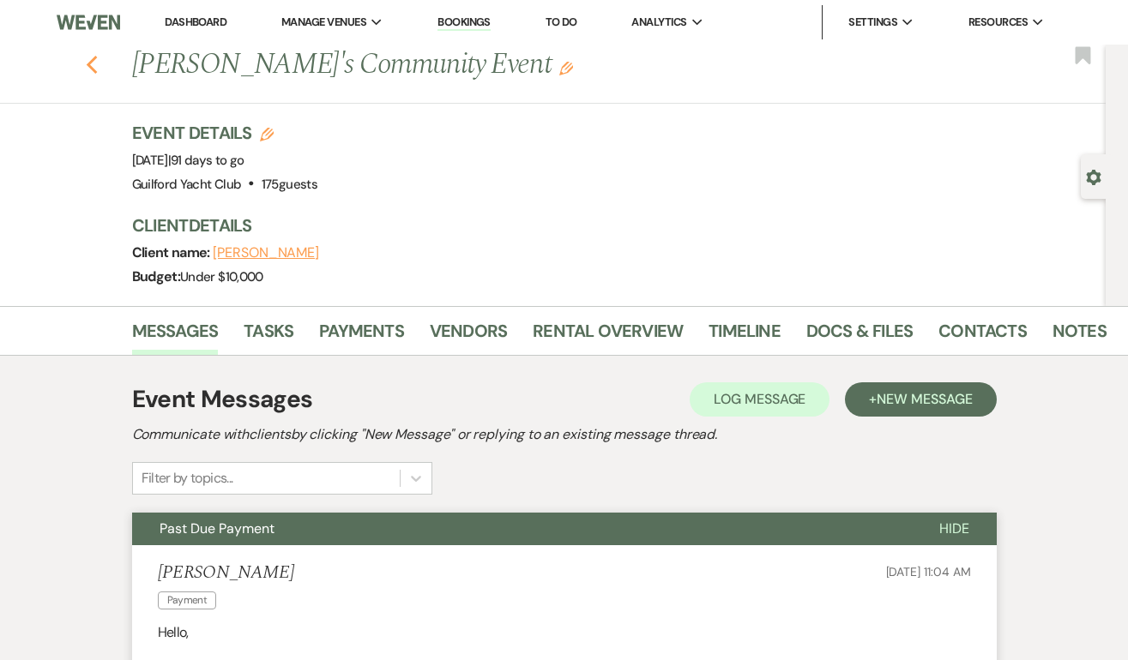
click at [92, 61] on use "button" at bounding box center [91, 65] width 11 height 19
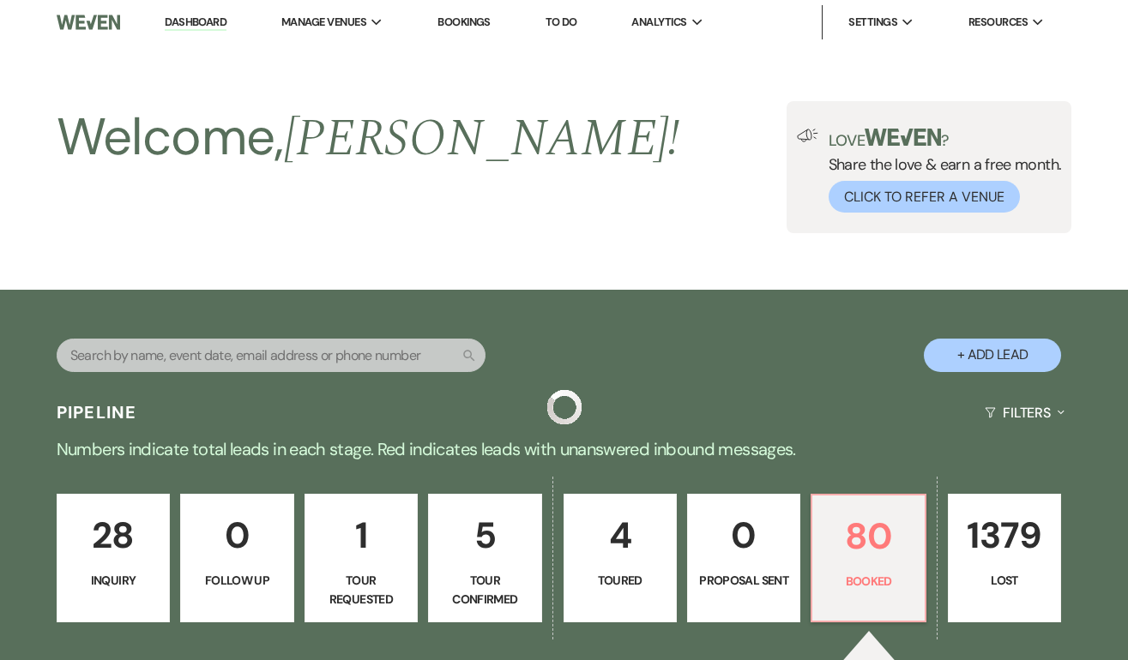
scroll to position [425, 0]
